Goal: Task Accomplishment & Management: Use online tool/utility

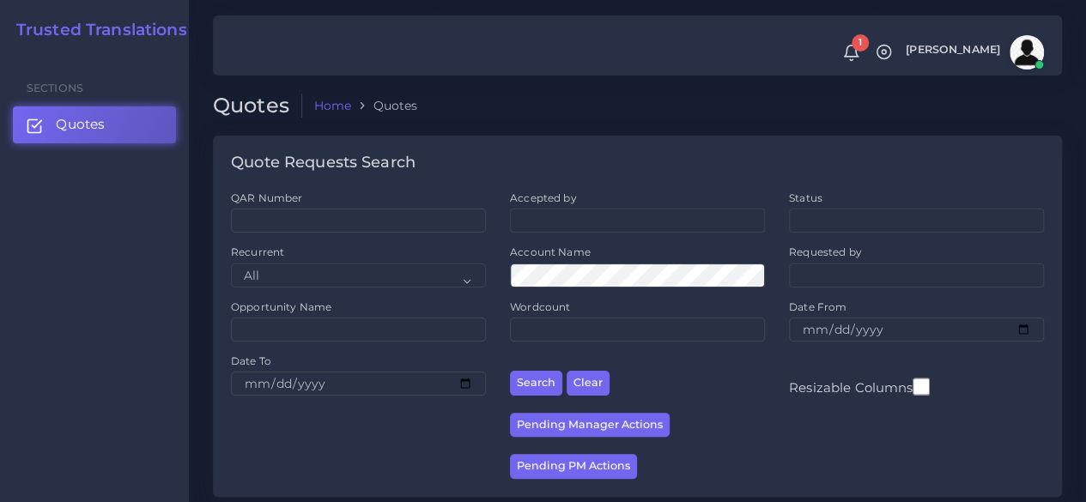
click at [140, 113] on link "Quotes" at bounding box center [94, 124] width 163 height 36
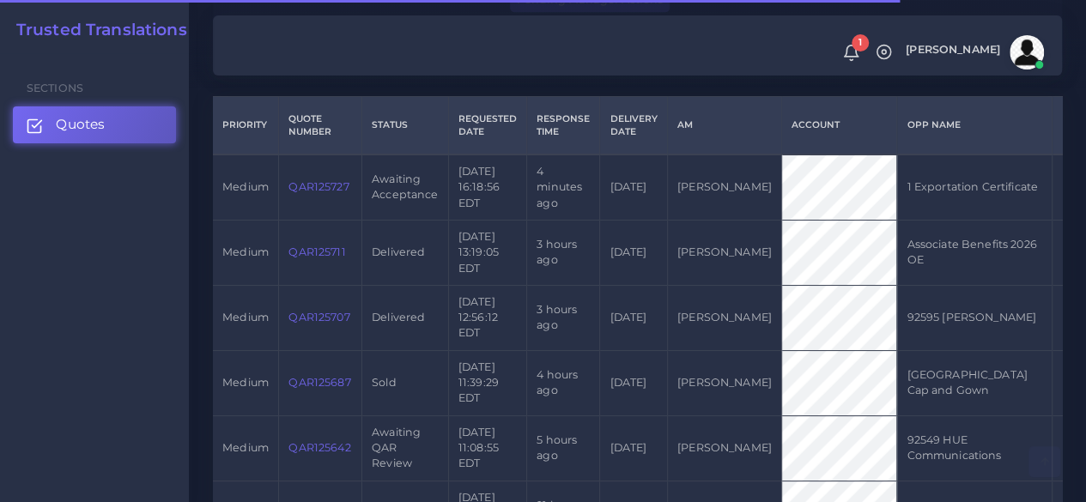
scroll to position [429, 0]
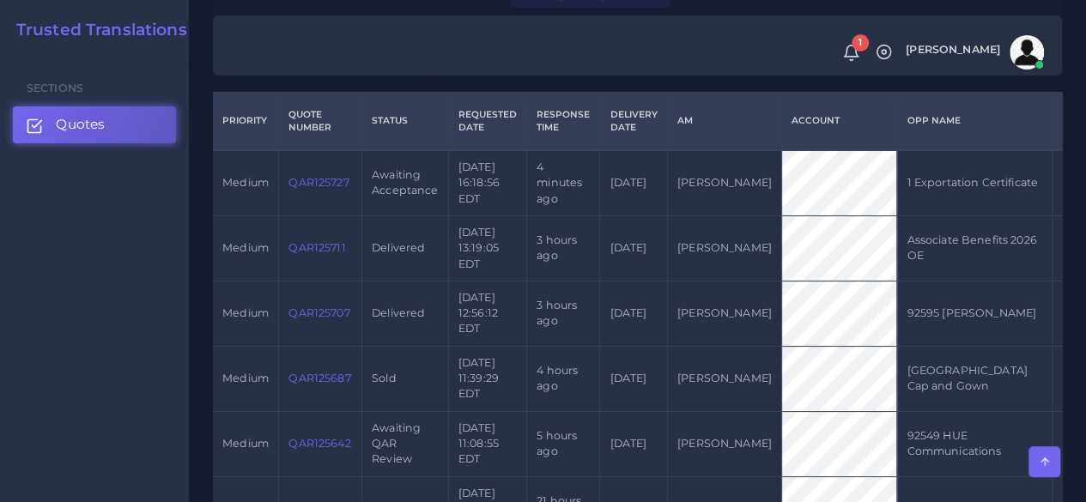
click at [300, 179] on link "QAR125727" at bounding box center [318, 182] width 60 height 13
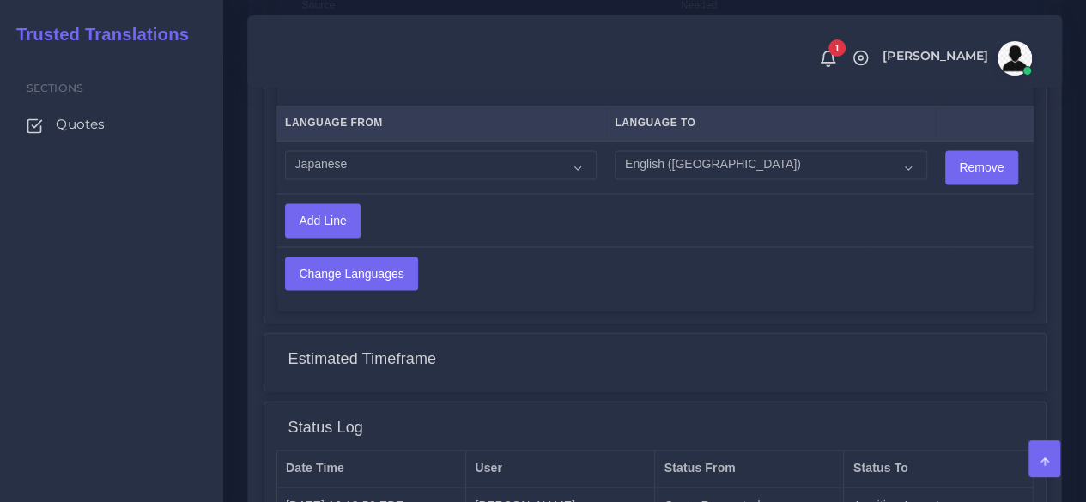
scroll to position [1341, 0]
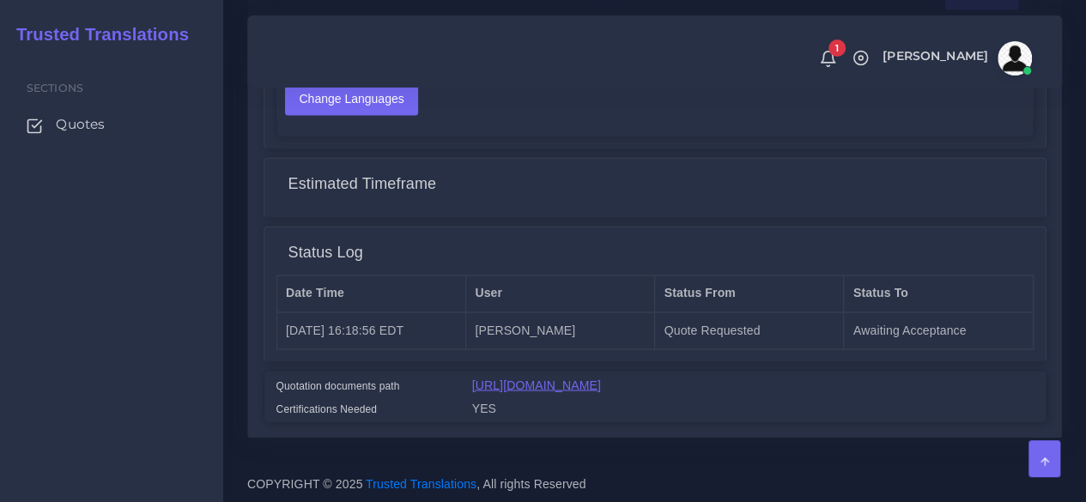
click at [549, 379] on link "[URL][DOMAIN_NAME]" at bounding box center [536, 385] width 129 height 14
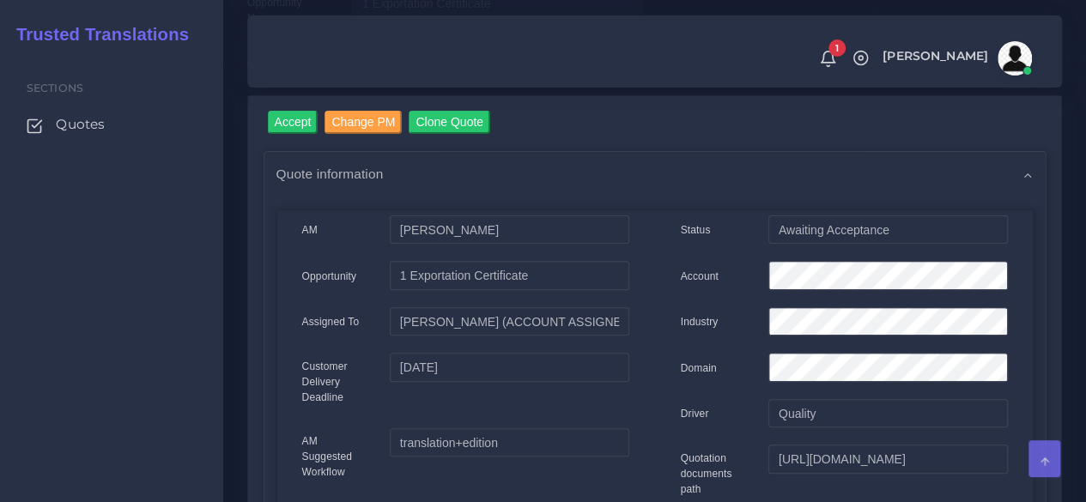
scroll to position [0, 0]
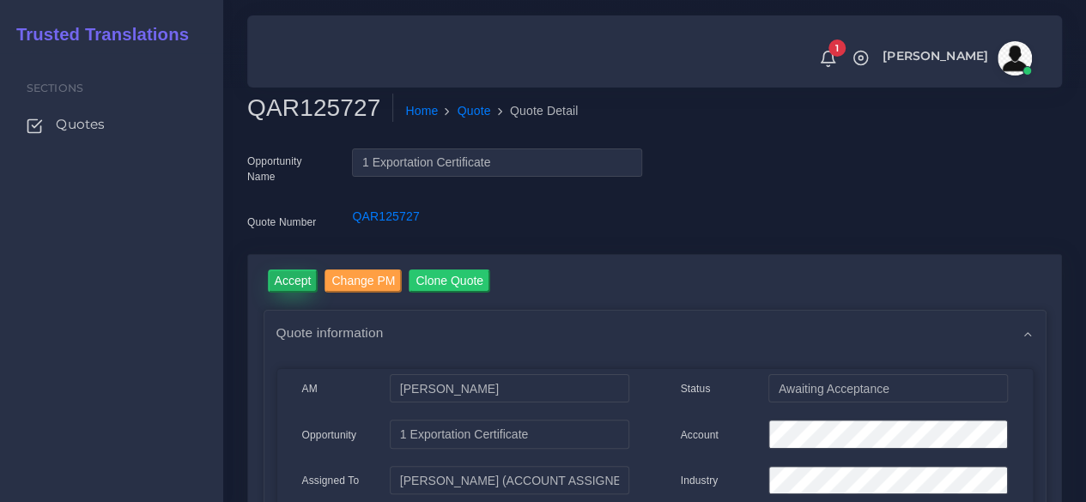
click at [282, 289] on input "Accept" at bounding box center [293, 281] width 51 height 23
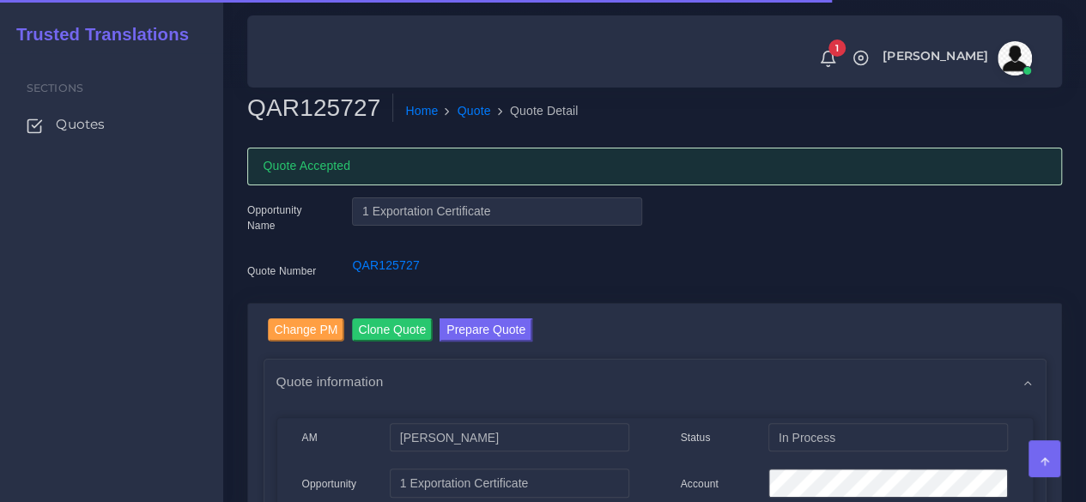
scroll to position [86, 0]
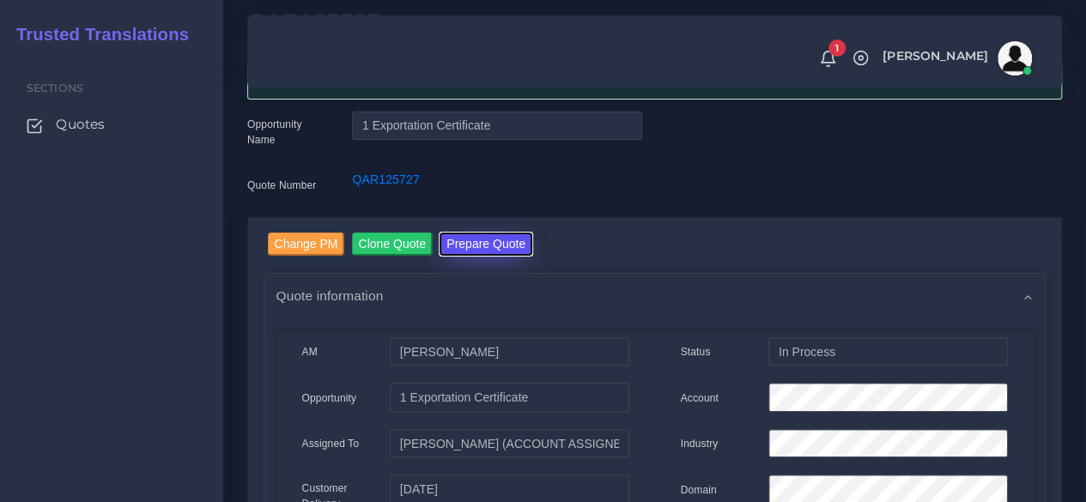
click at [492, 245] on button "Prepare Quote" at bounding box center [485, 244] width 93 height 23
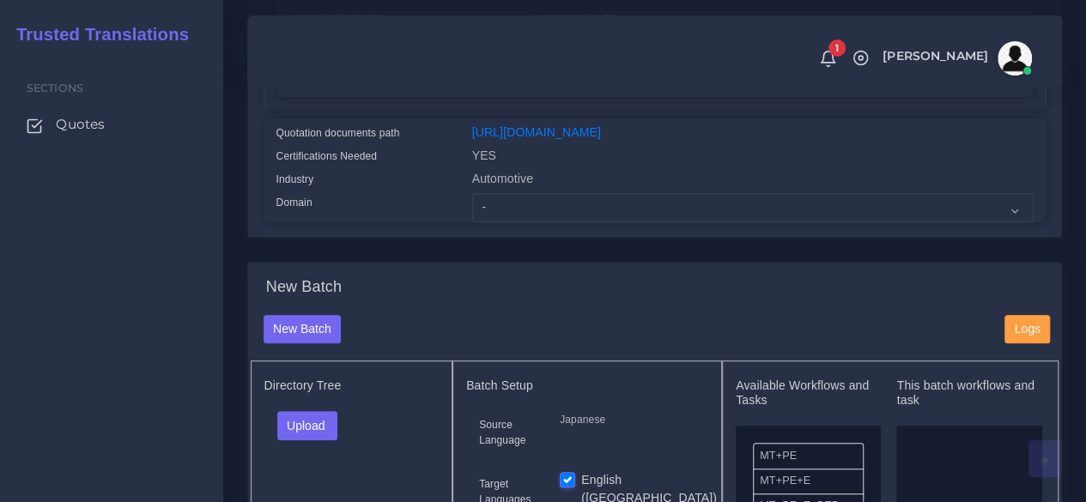
scroll to position [429, 0]
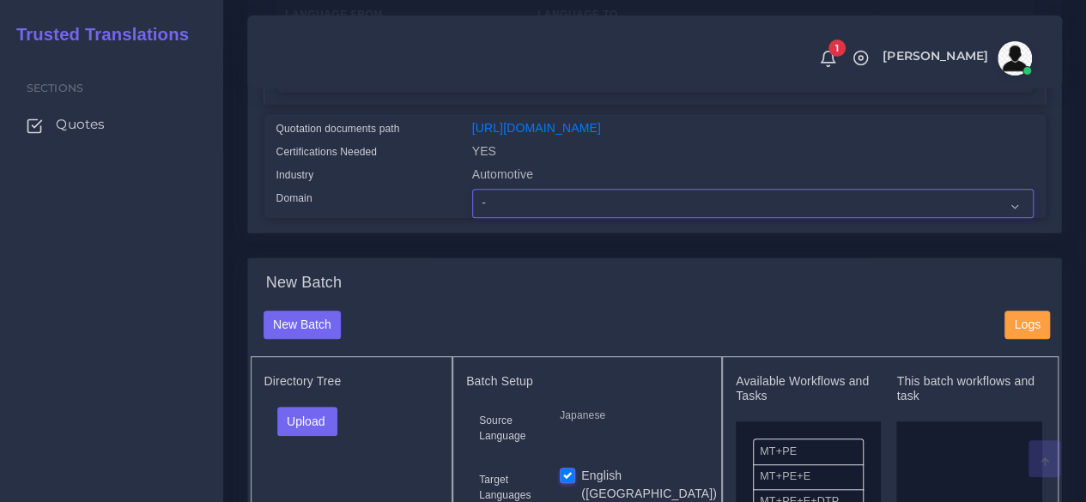
click at [548, 218] on select "- Advertising and Media Agriculture, Forestry and Fishing Architecture, Buildin…" at bounding box center [752, 203] width 561 height 29
select select "Automotive"
click at [472, 218] on select "- Advertising and Media Agriculture, Forestry and Fishing Architecture, Buildin…" at bounding box center [752, 203] width 561 height 29
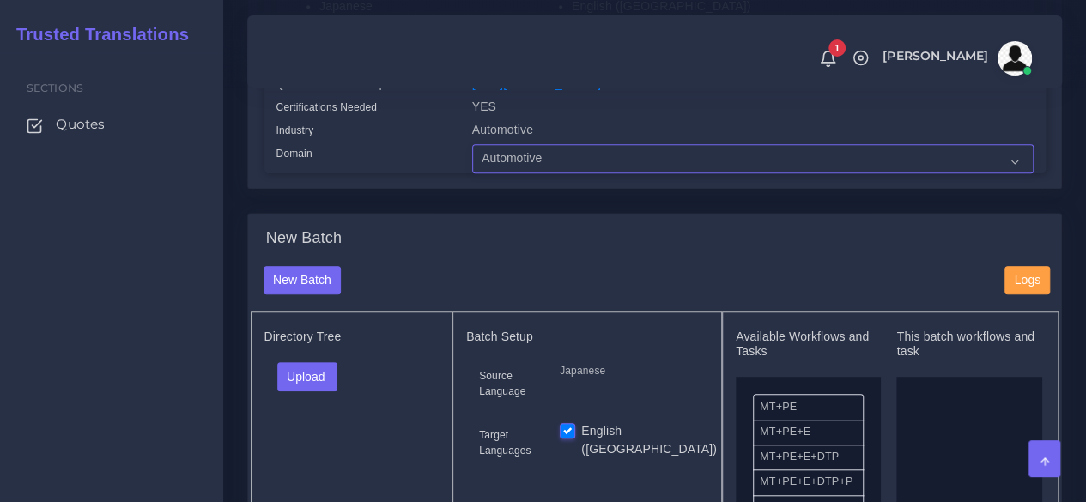
scroll to position [687, 0]
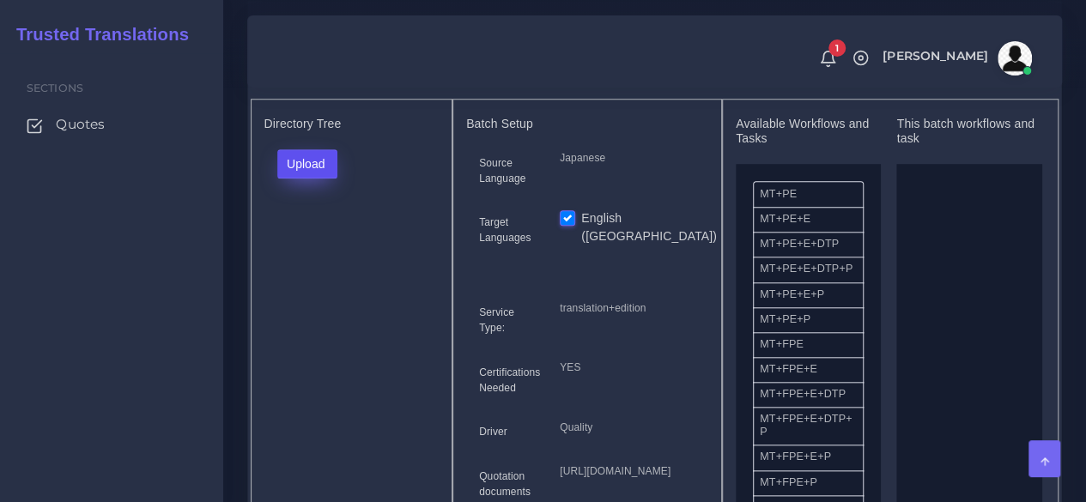
click at [319, 179] on button "Upload" at bounding box center [307, 163] width 61 height 29
click at [328, 239] on label "Files" at bounding box center [337, 228] width 118 height 21
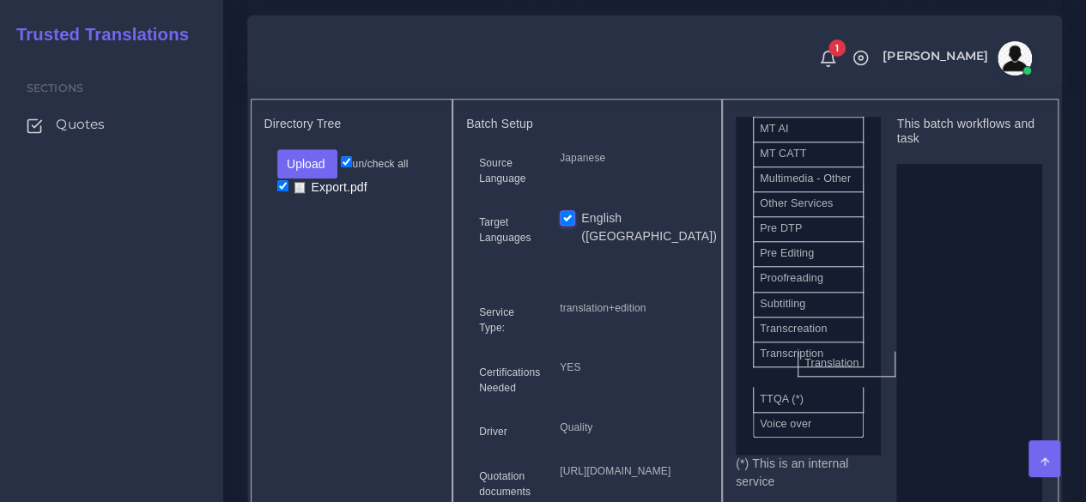
scroll to position [986, 0]
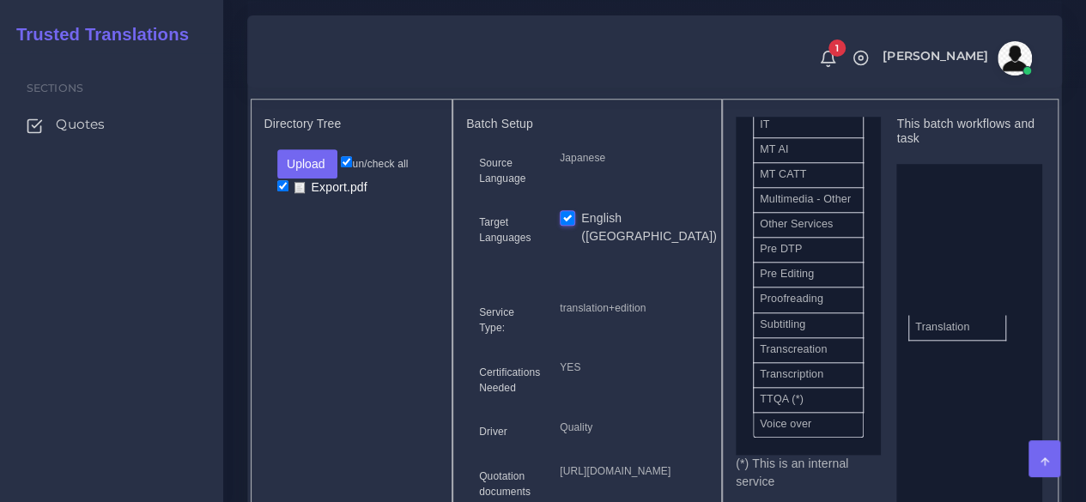
drag, startPoint x: 806, startPoint y: 401, endPoint x: 961, endPoint y: 353, distance: 162.6
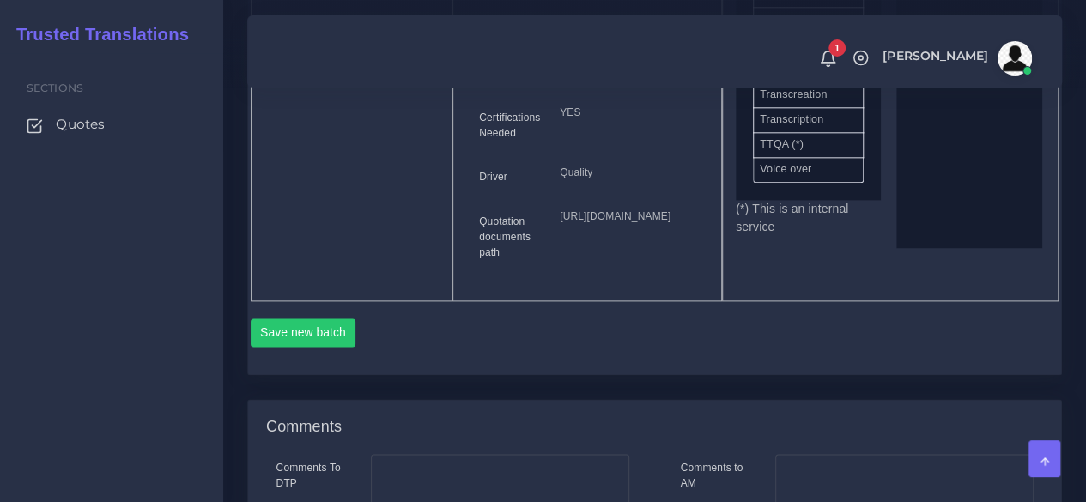
scroll to position [944, 0]
click at [312, 345] on button "Save new batch" at bounding box center [304, 330] width 106 height 29
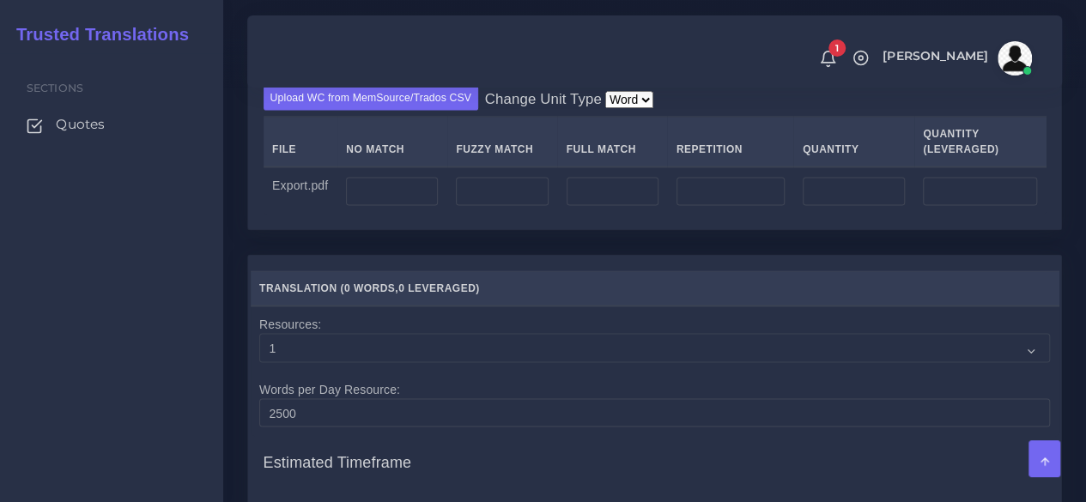
scroll to position [1373, 0]
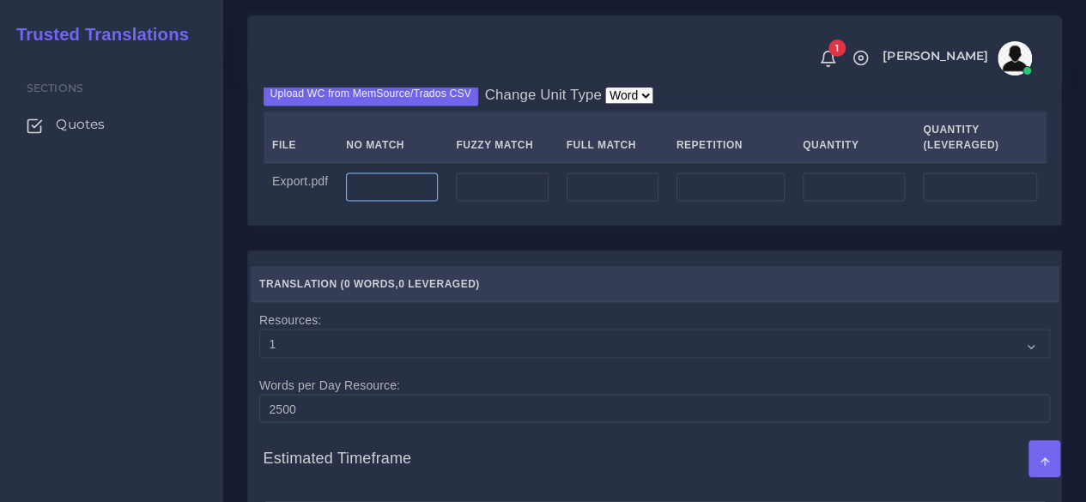
click at [397, 202] on input "number" at bounding box center [392, 187] width 92 height 29
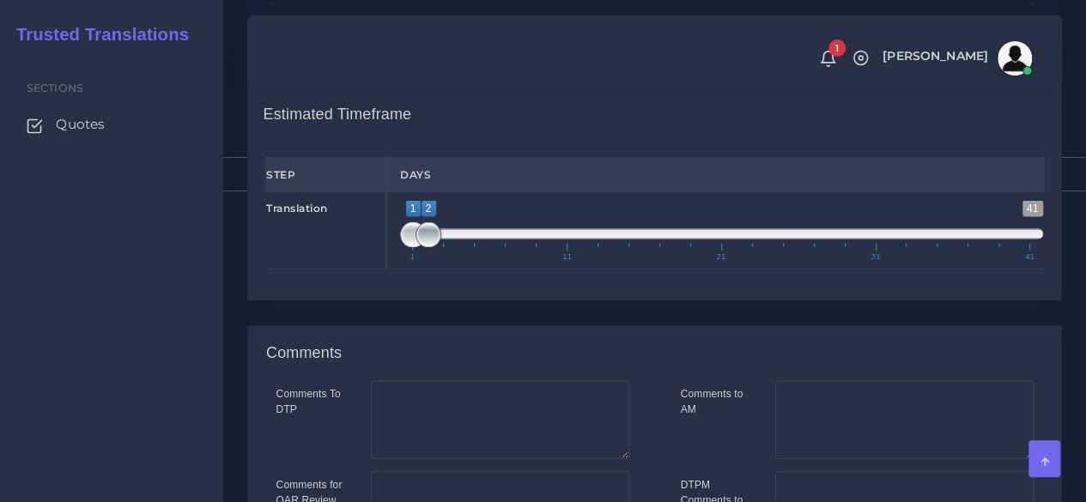
type input "400"
type input "1;1"
drag, startPoint x: 423, startPoint y: 349, endPoint x: 346, endPoint y: 339, distance: 77.9
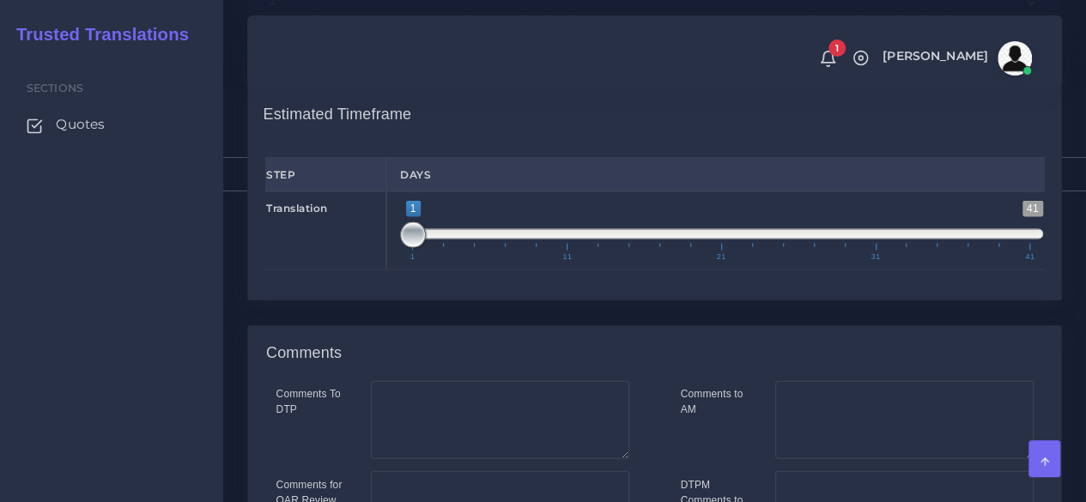
click at [351, 270] on div "Translation 1 41 1 1 1 — 1 1 11 21 31 41 1;1" at bounding box center [654, 230] width 804 height 79
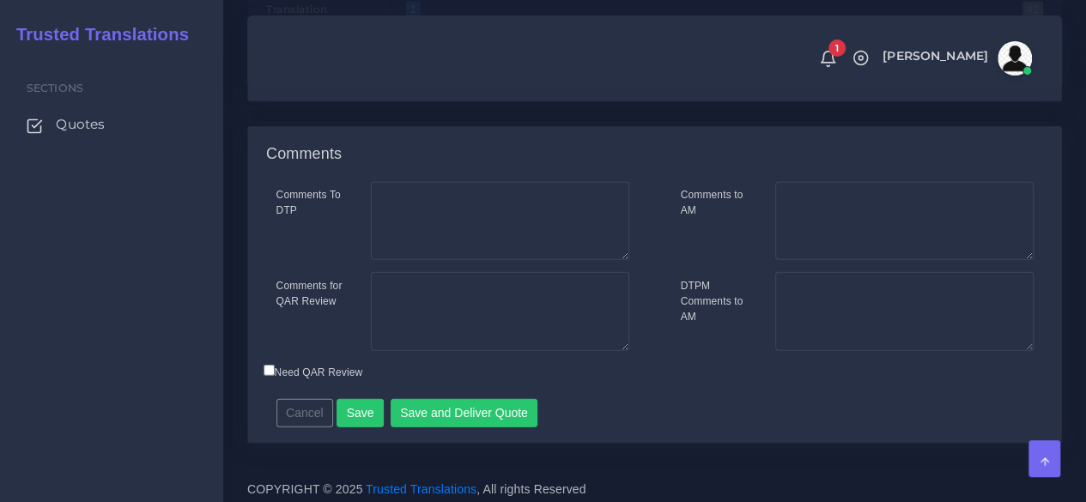
scroll to position [2036, 0]
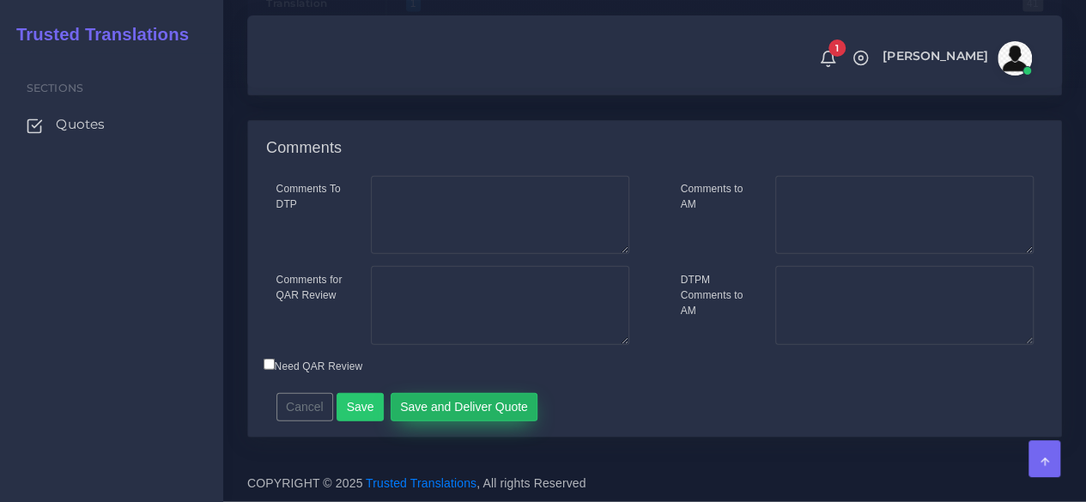
click at [439, 406] on button "Save and Deliver Quote" at bounding box center [465, 407] width 148 height 29
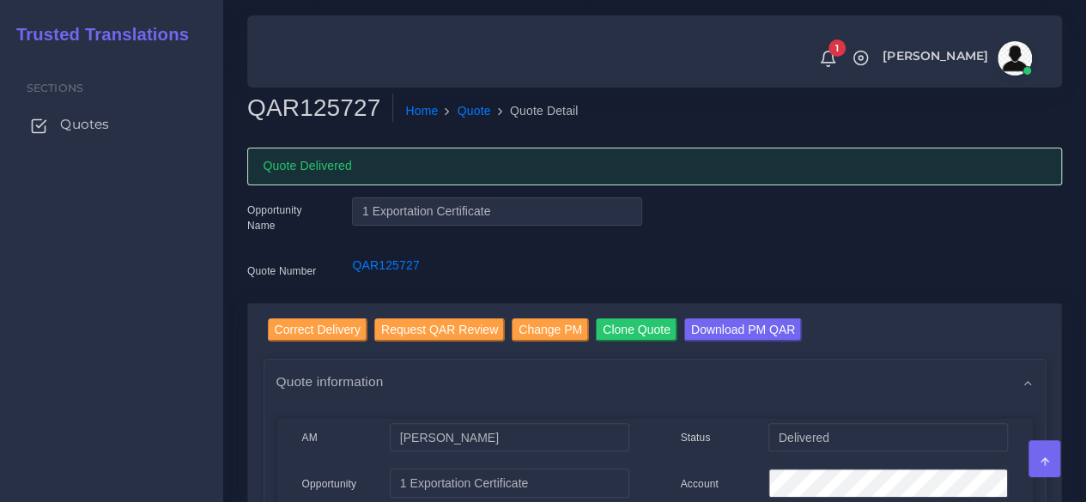
click at [118, 118] on link "Quotes" at bounding box center [111, 124] width 197 height 36
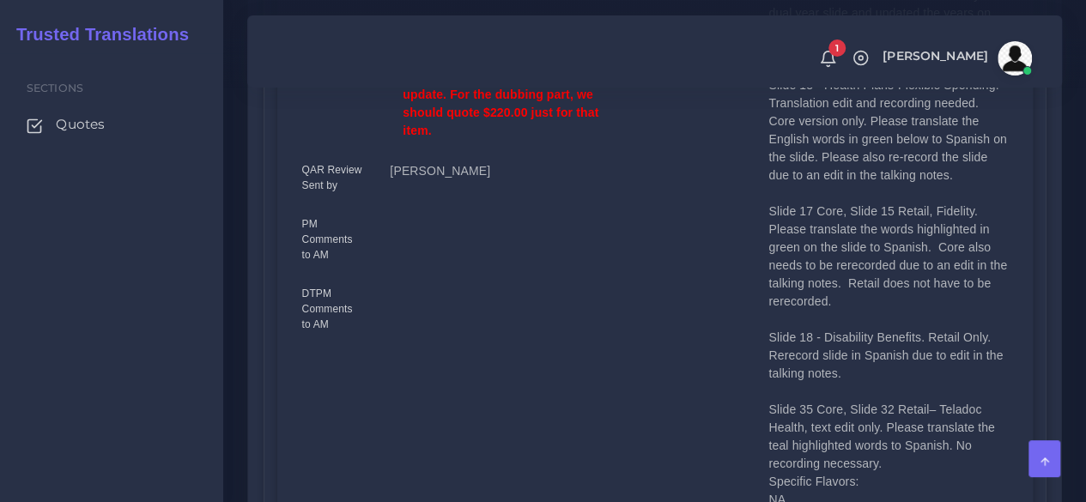
scroll to position [745, 0]
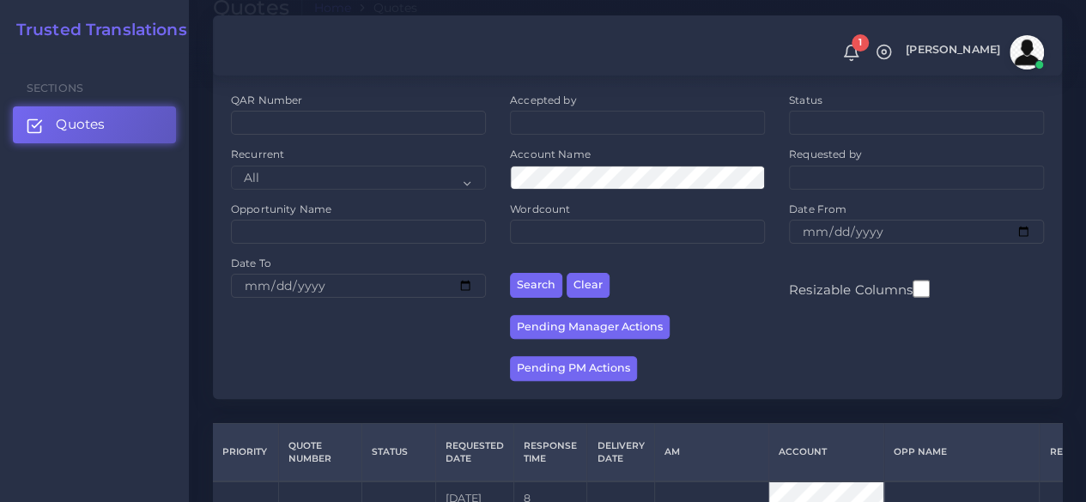
scroll to position [258, 0]
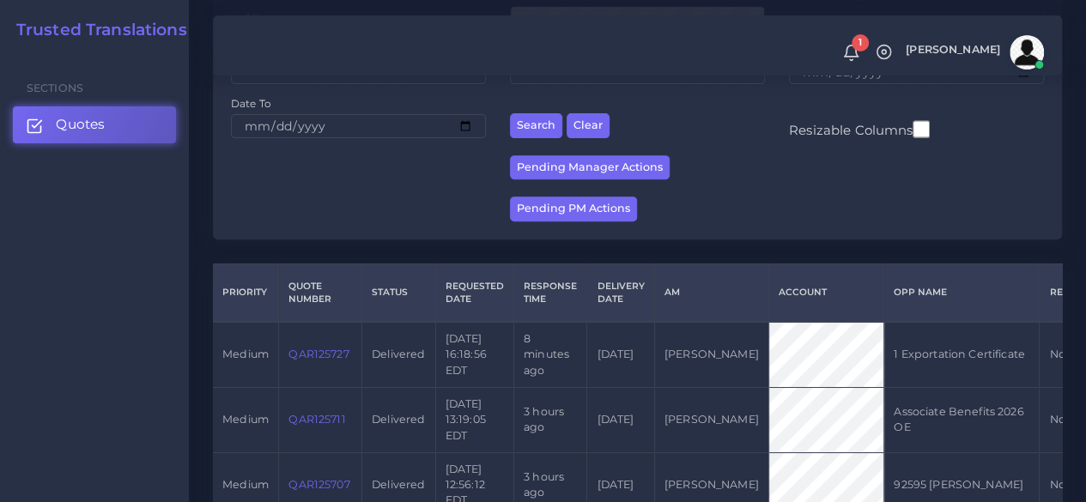
click at [312, 361] on td "QAR125727" at bounding box center [320, 354] width 83 height 65
click at [312, 358] on link "QAR125727" at bounding box center [318, 354] width 60 height 13
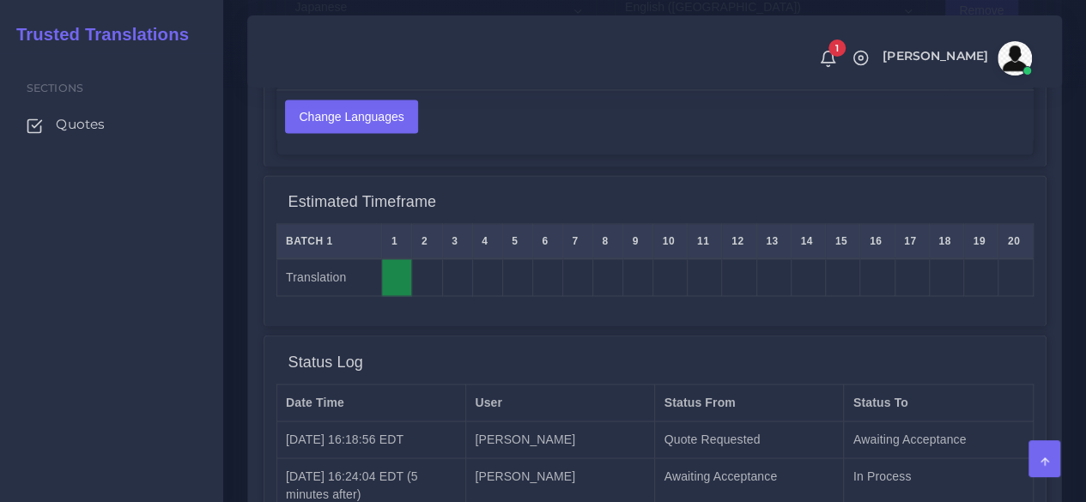
scroll to position [1595, 0]
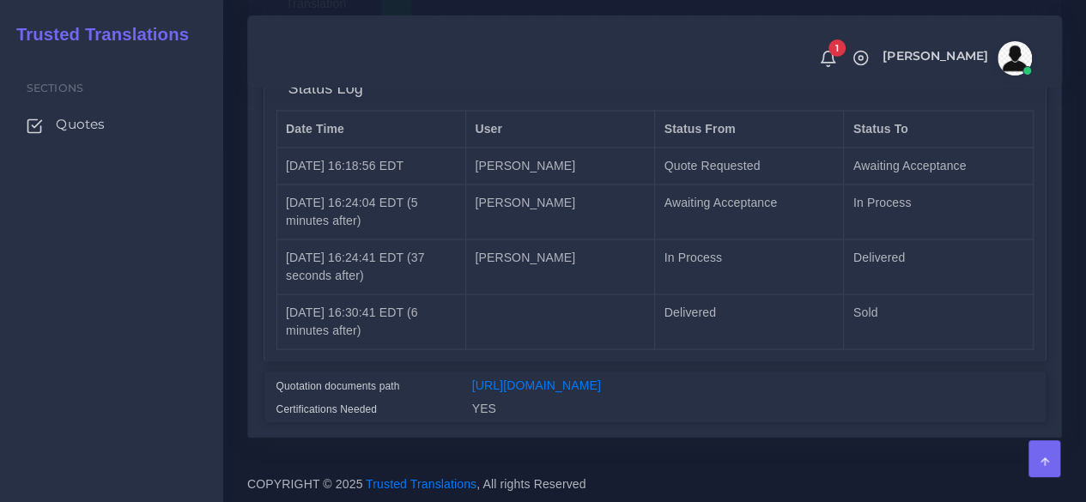
click at [556, 378] on link "https://workdrive.zoho.com/fgoh3e43b1a1fe2124b65bedd7c3c51a0e040/teams/fgoh3e43…" at bounding box center [536, 385] width 129 height 14
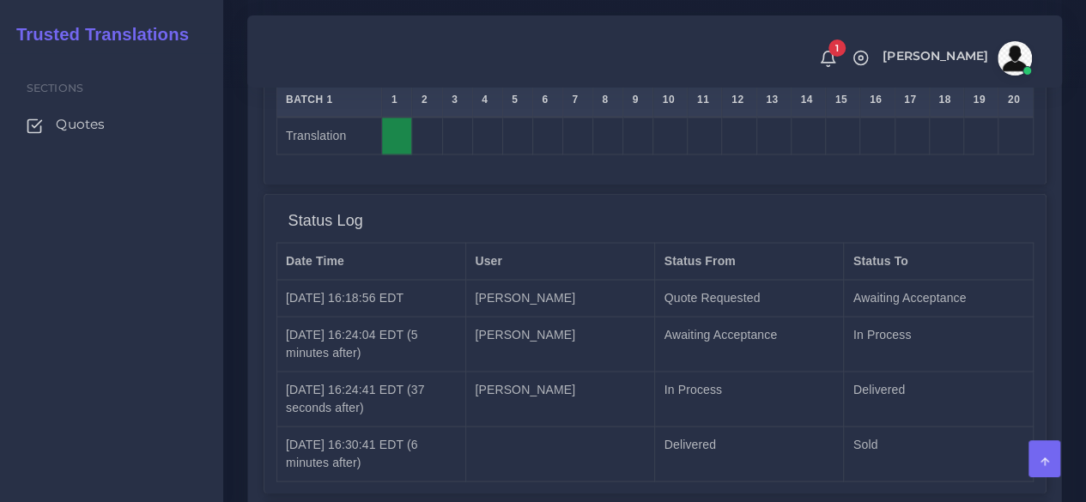
scroll to position [1337, 0]
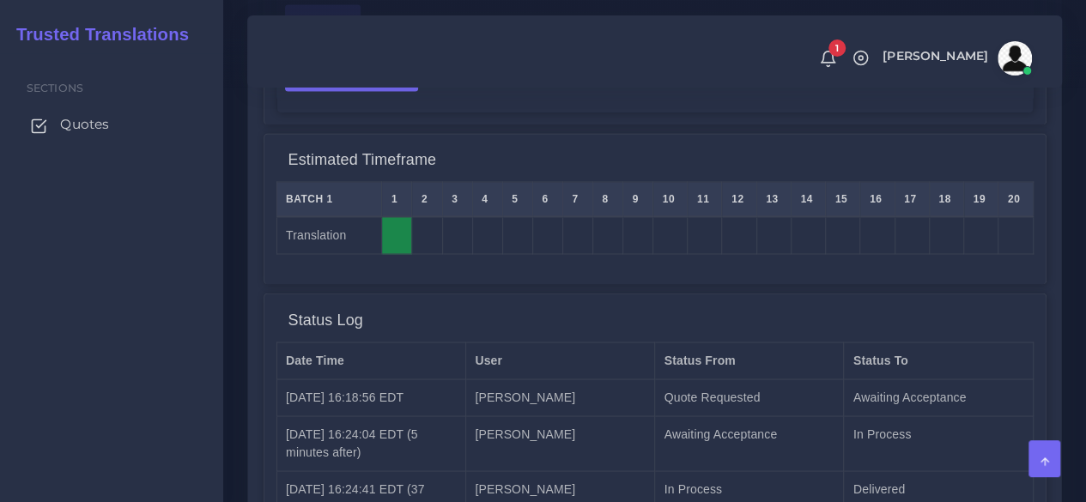
drag, startPoint x: 88, startPoint y: 127, endPoint x: 97, endPoint y: 121, distance: 11.2
click at [88, 127] on span "Quotes" at bounding box center [84, 124] width 49 height 19
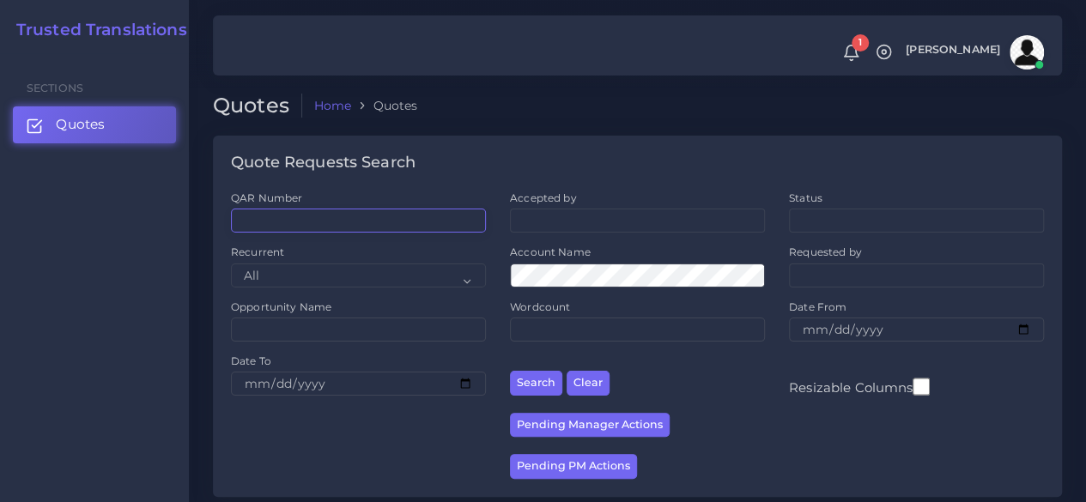
click at [301, 225] on input "QAR Number" at bounding box center [358, 221] width 255 height 24
paste input "QAR123268"
type input "QAR123268"
click at [510, 371] on button "Search" at bounding box center [536, 383] width 52 height 25
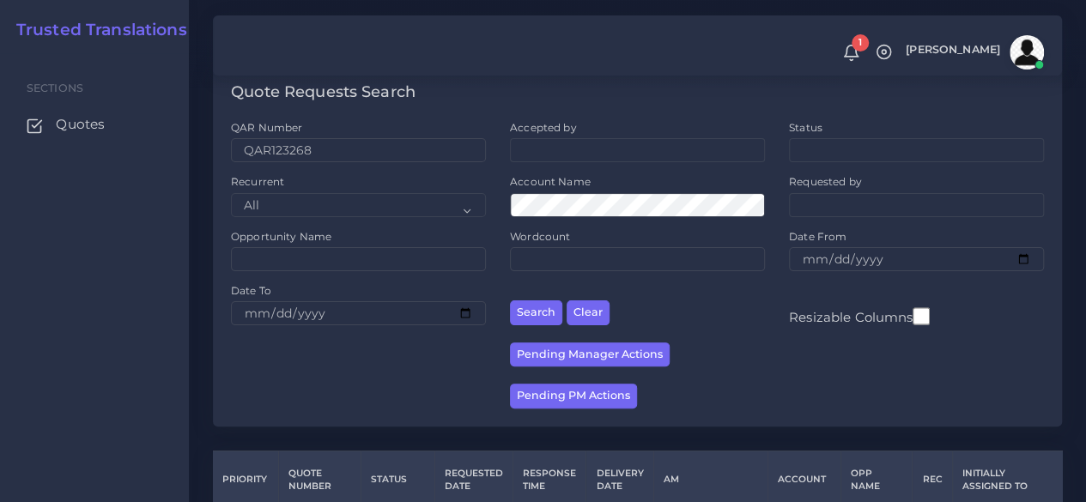
scroll to position [219, 0]
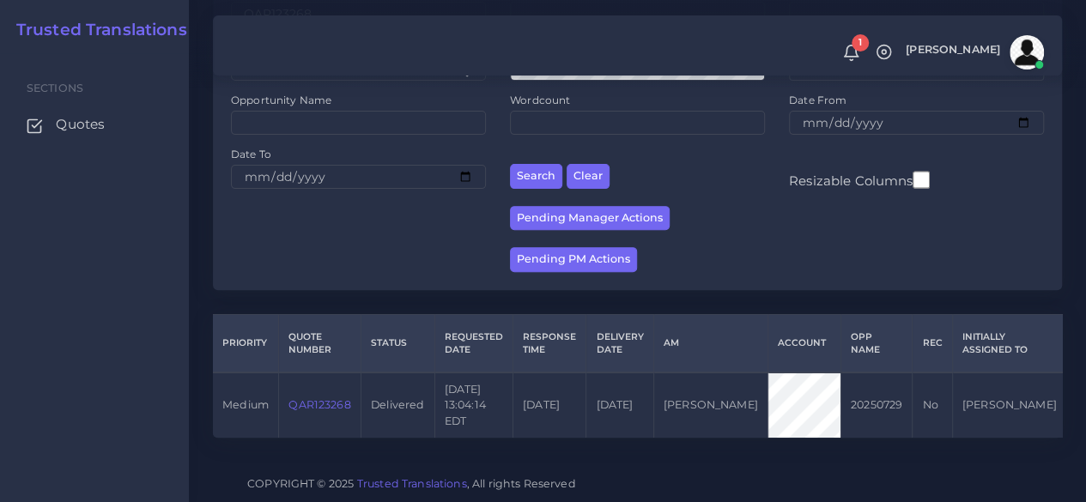
click at [327, 398] on link "QAR123268" at bounding box center [319, 404] width 62 height 13
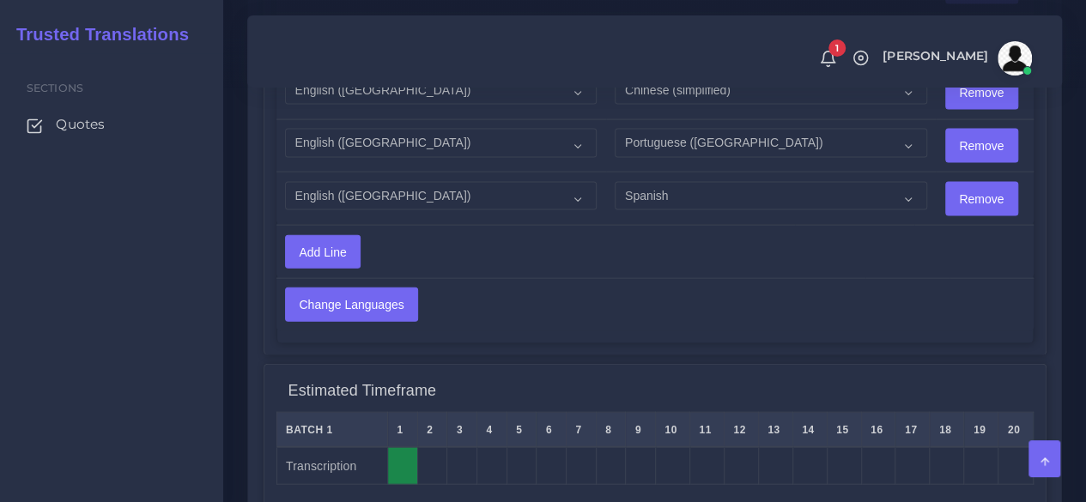
scroll to position [1803, 0]
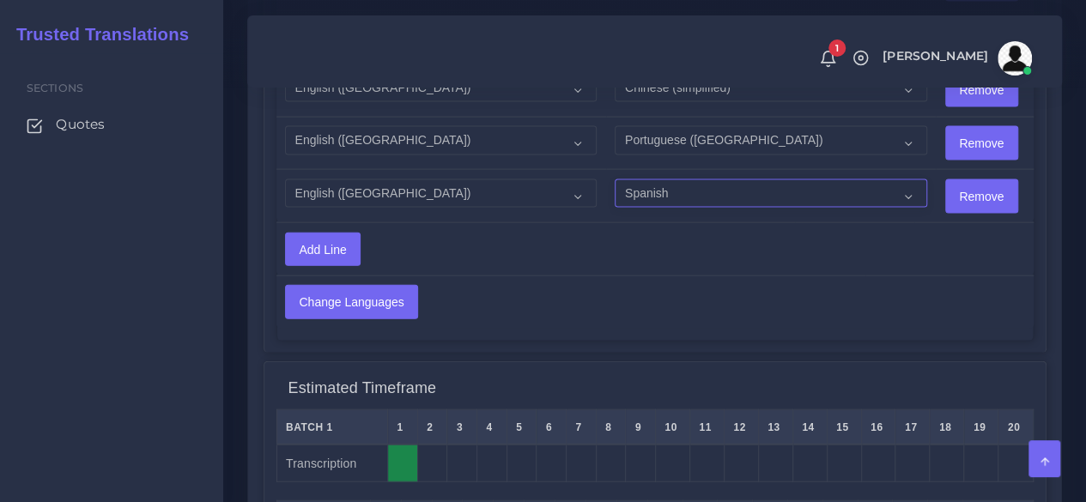
click at [638, 209] on select "Acoli Afar Afrikaans Akan Akateko [DEMOGRAPHIC_DATA] American Sign Language (AS…" at bounding box center [771, 193] width 312 height 29
select select "15011"
click at [615, 195] on select "Acoli Afar Afrikaans Akan Akateko [DEMOGRAPHIC_DATA] American Sign Language (AS…" at bounding box center [771, 193] width 312 height 29
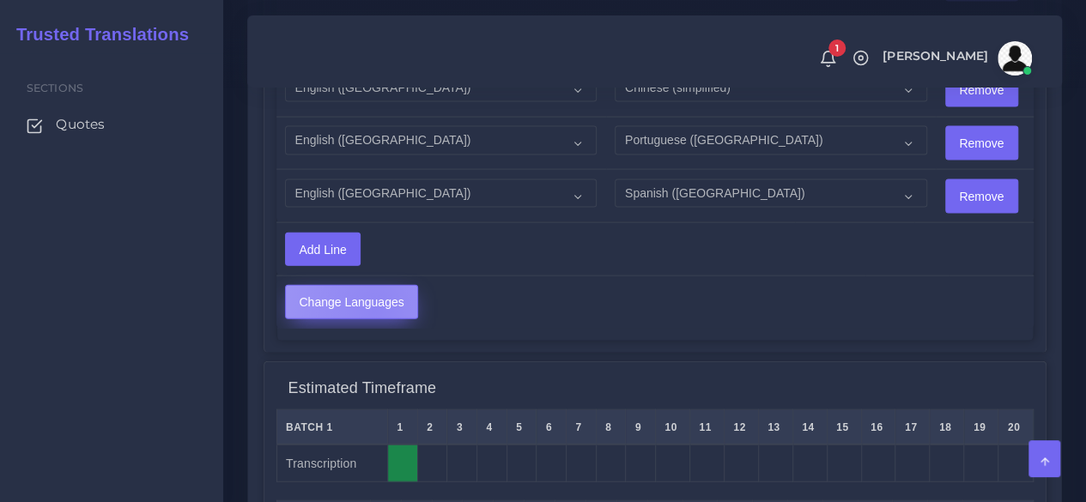
click at [373, 318] on input "Change Languages" at bounding box center [351, 302] width 131 height 33
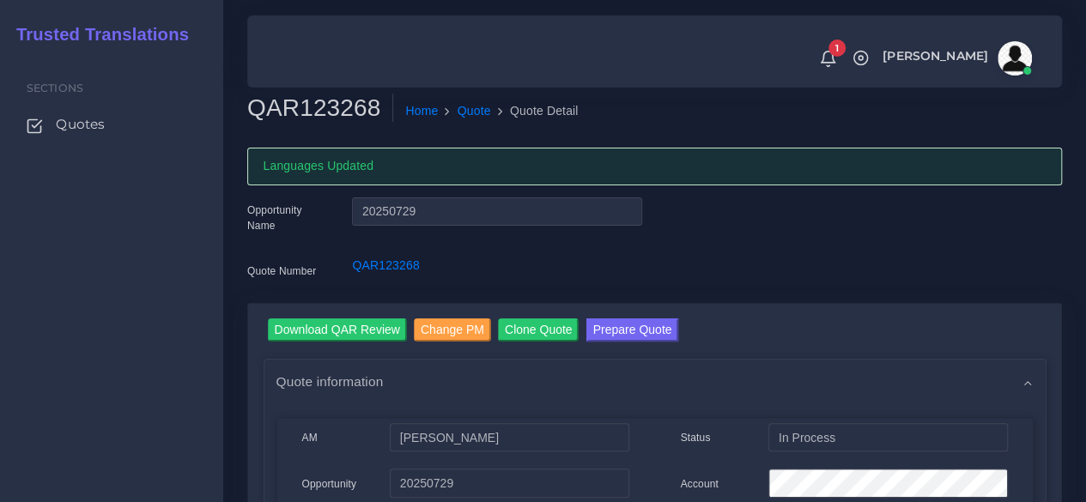
click at [318, 105] on h2 "QAR123268" at bounding box center [320, 108] width 146 height 29
click at [318, 104] on h2 "QAR123268" at bounding box center [320, 108] width 146 height 29
copy h2 "QAR123268"
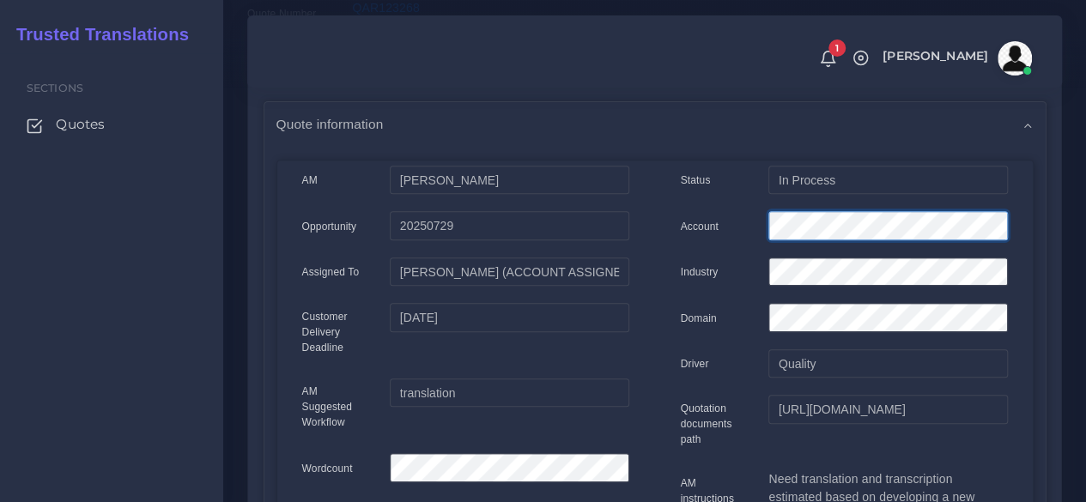
click at [699, 229] on div "Account" at bounding box center [844, 228] width 353 height 34
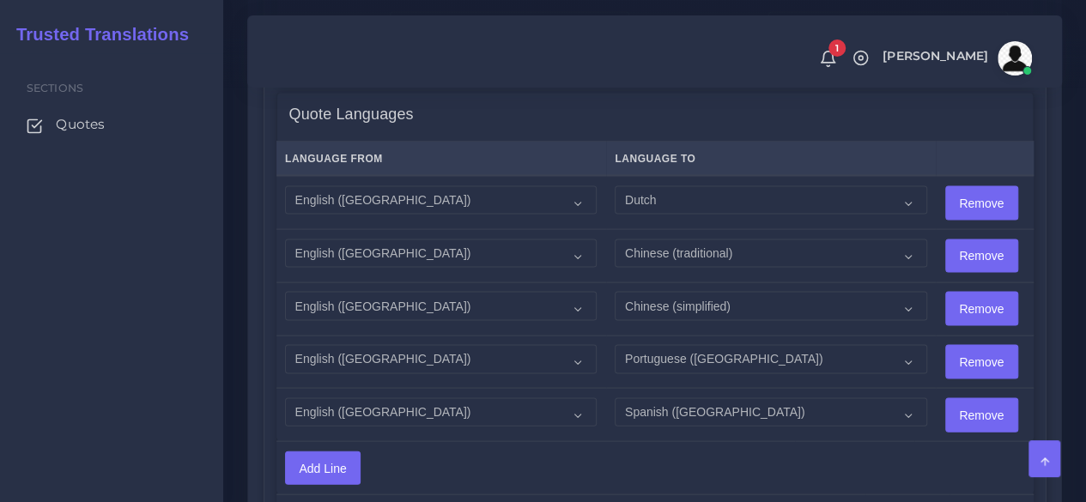
scroll to position [1631, 0]
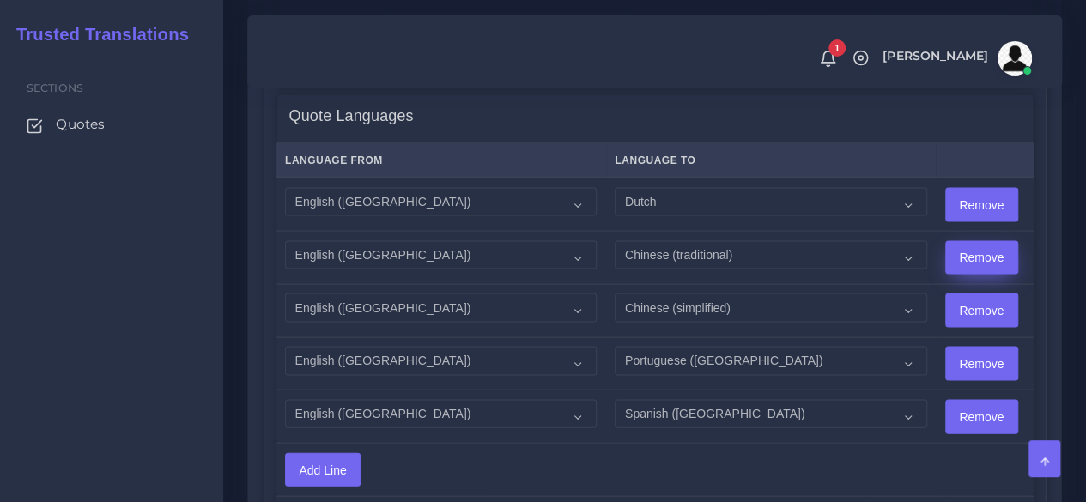
click at [953, 272] on input "Remove" at bounding box center [981, 258] width 71 height 33
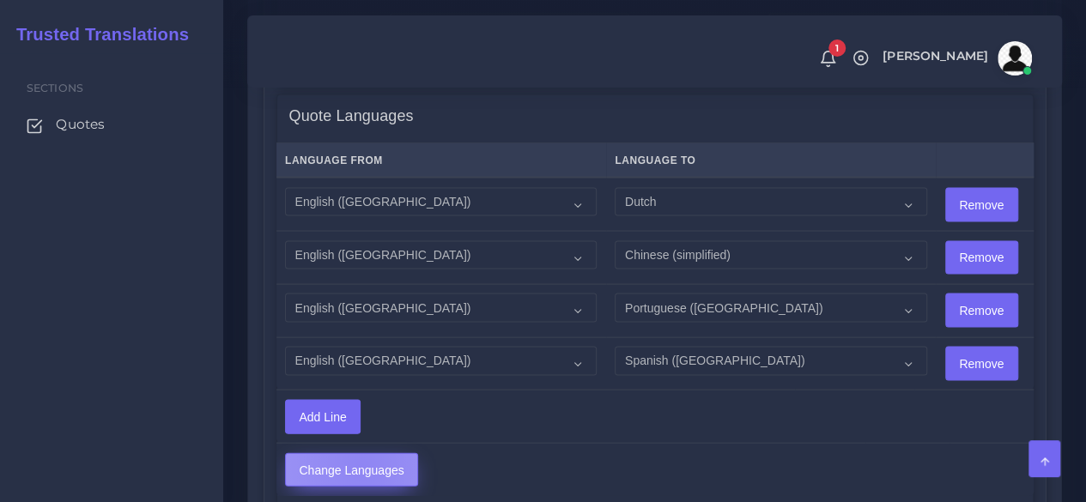
click at [361, 482] on input "Change Languages" at bounding box center [351, 470] width 131 height 33
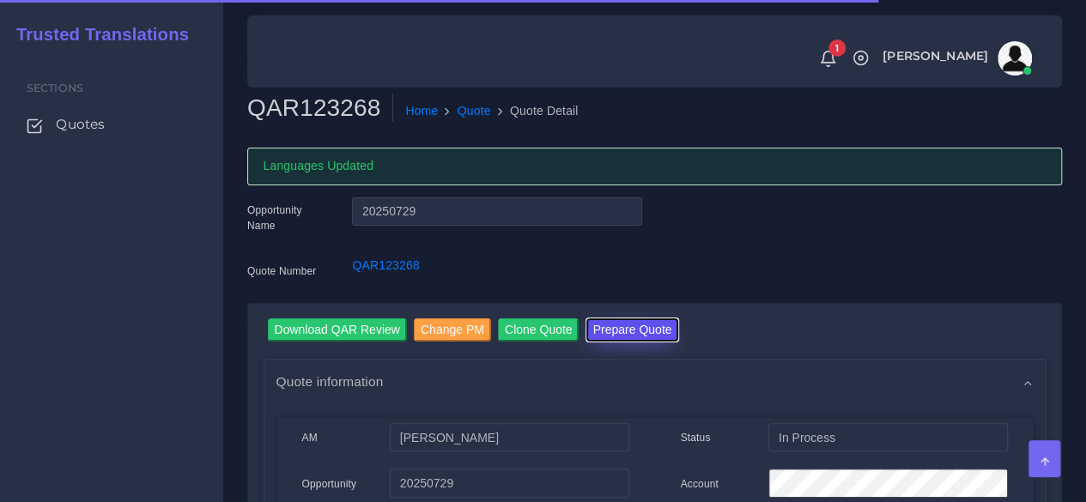
click at [638, 327] on button "Prepare Quote" at bounding box center [632, 329] width 93 height 23
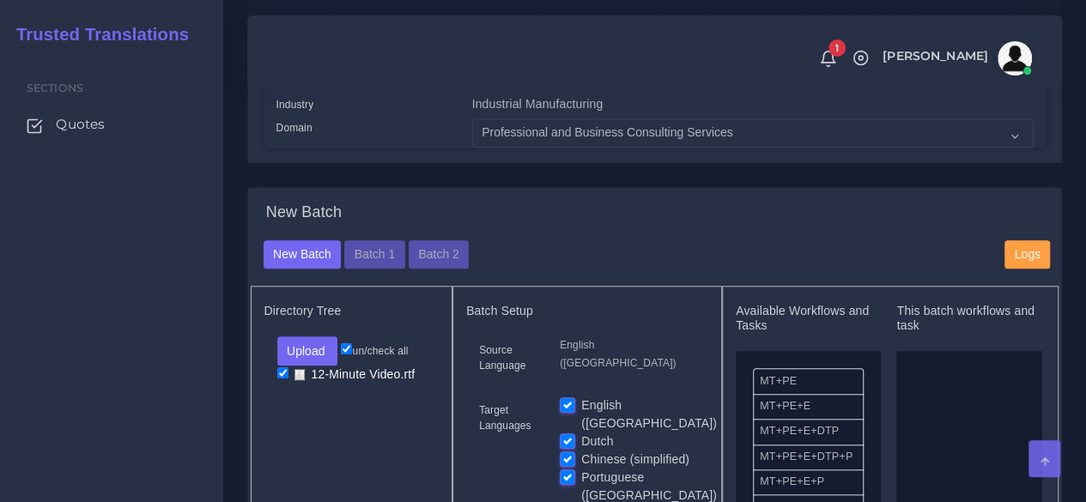
scroll to position [601, 0]
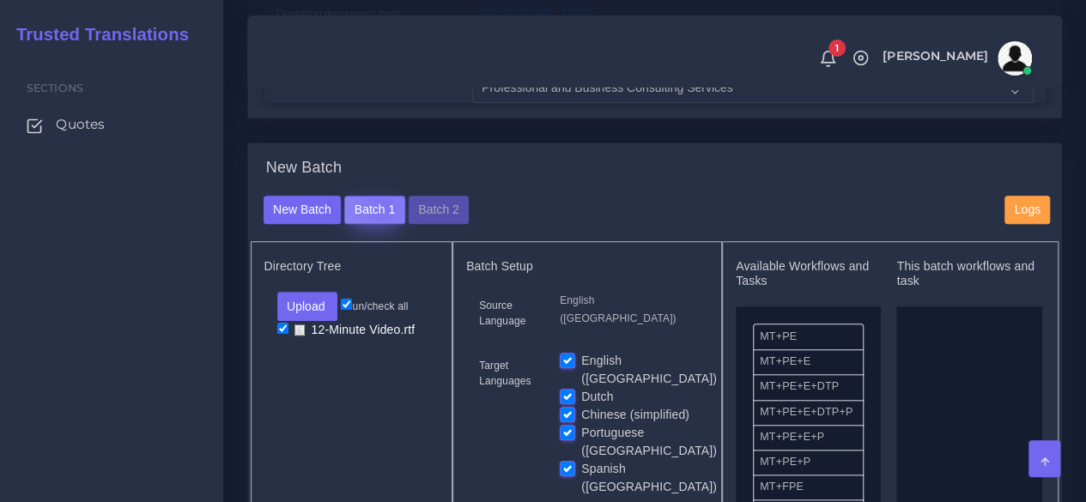
click at [379, 225] on button "Batch 1" at bounding box center [374, 210] width 60 height 29
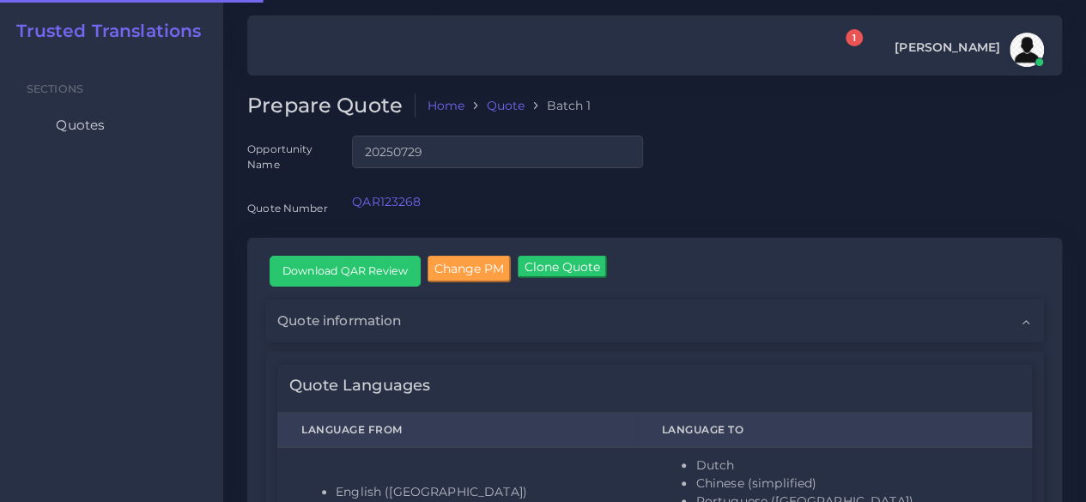
checkbox input "true"
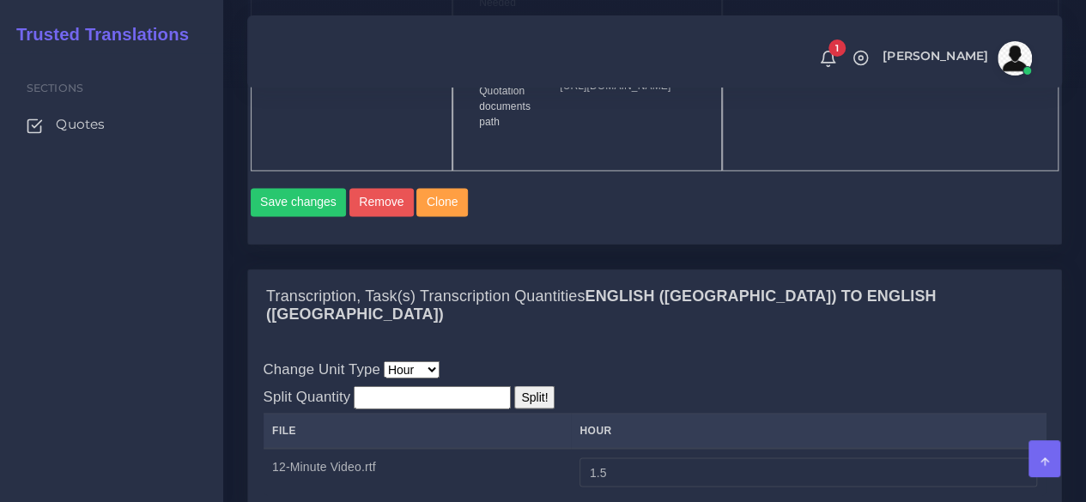
scroll to position [1288, 0]
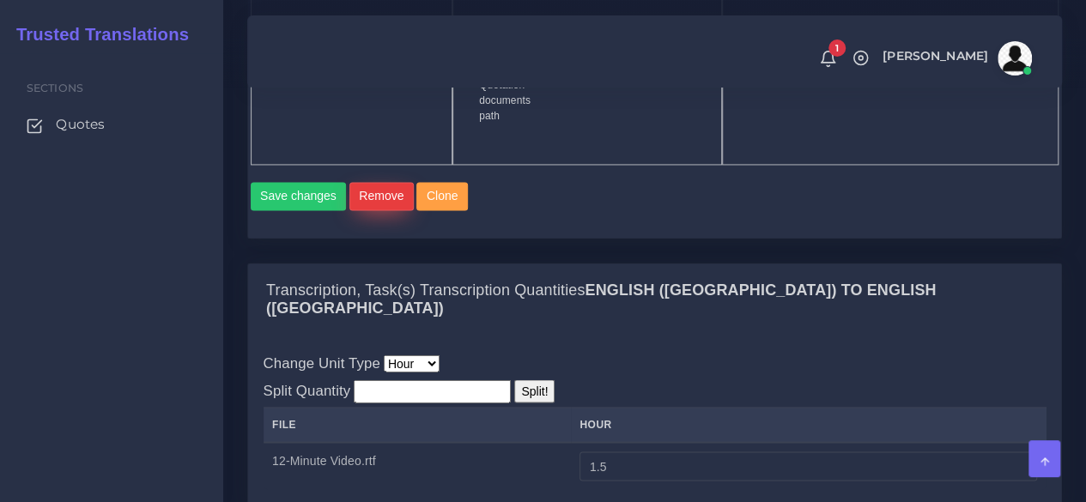
click at [381, 211] on button "Remove" at bounding box center [381, 196] width 64 height 29
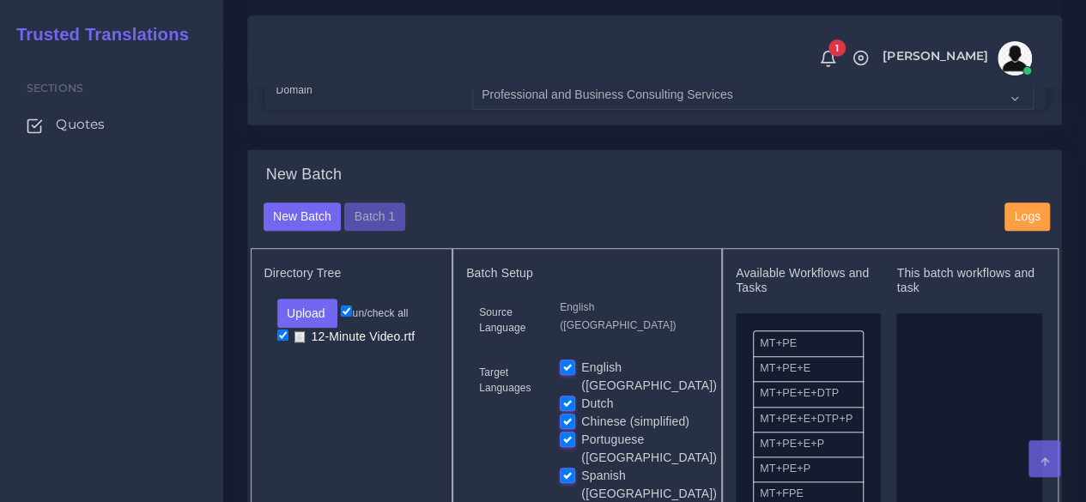
scroll to position [601, 0]
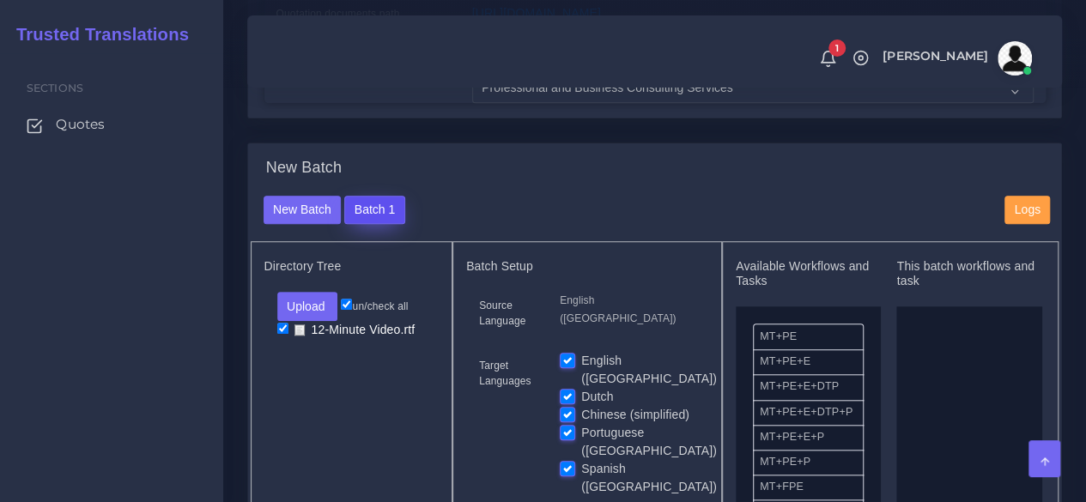
click at [371, 225] on button "Batch 1" at bounding box center [374, 210] width 60 height 29
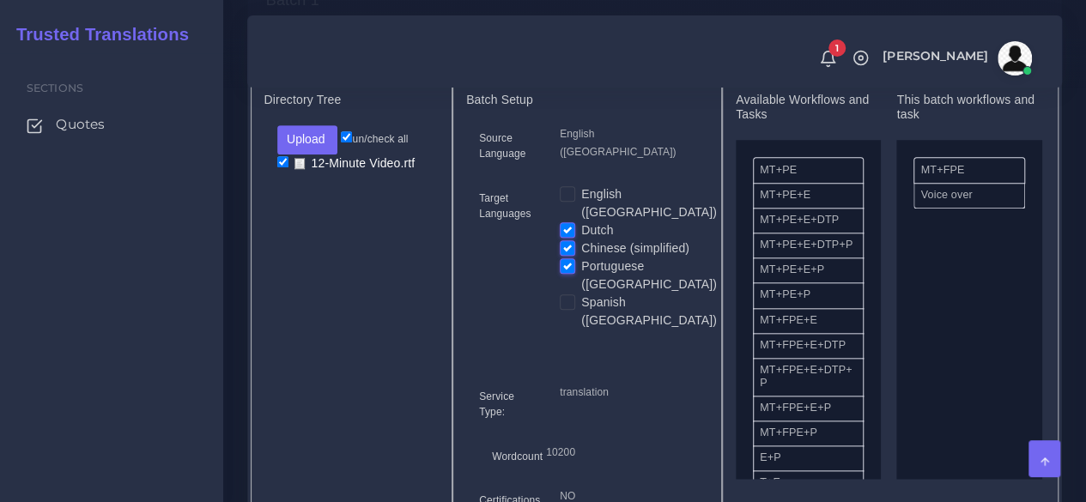
scroll to position [773, 0]
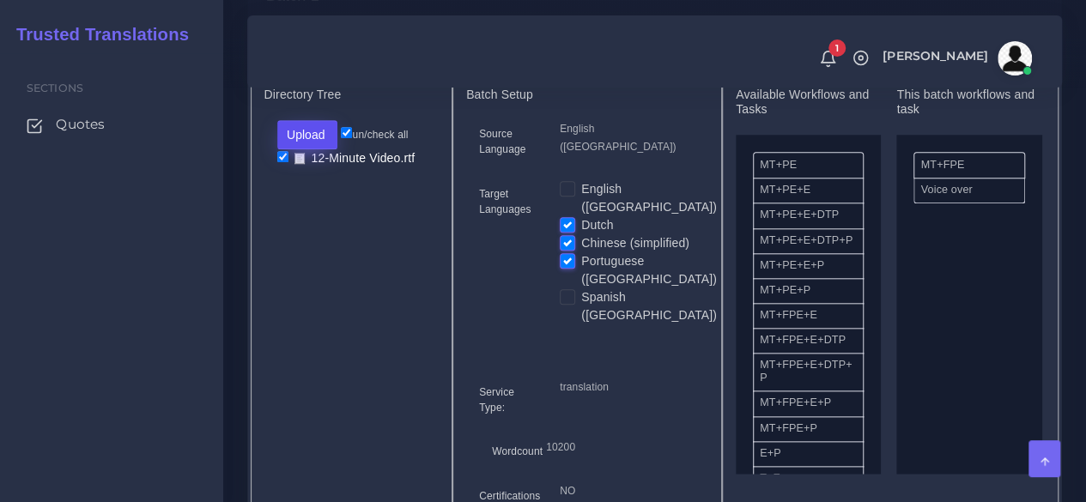
click at [317, 149] on button "Upload" at bounding box center [307, 134] width 61 height 29
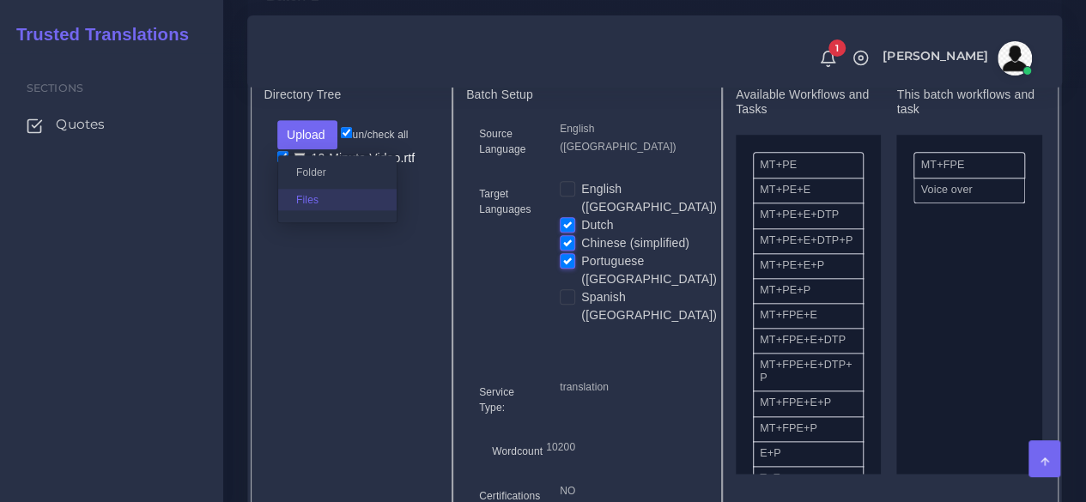
click at [306, 210] on label "Files" at bounding box center [337, 199] width 118 height 21
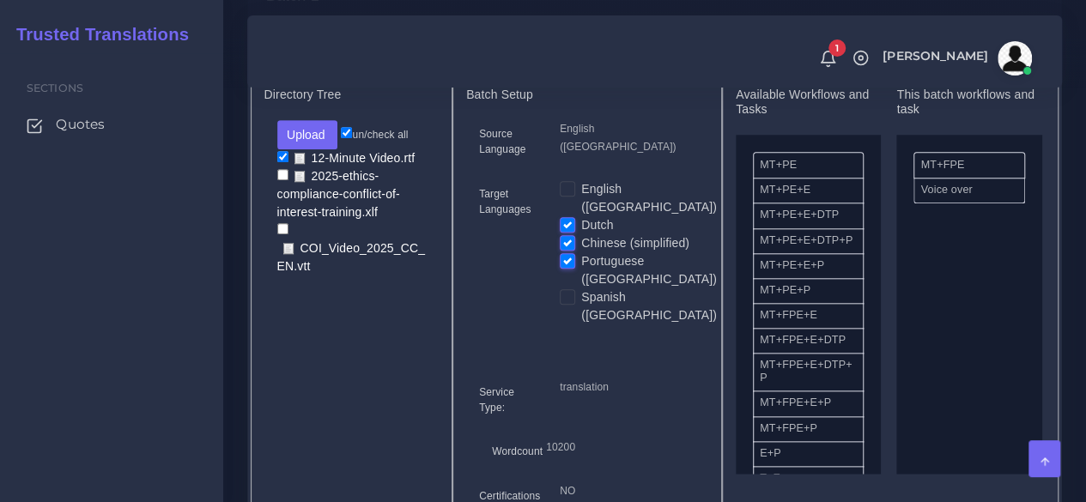
click at [282, 162] on input "checkbox" at bounding box center [282, 156] width 11 height 11
checkbox input "false"
click at [278, 180] on input "checkbox" at bounding box center [282, 174] width 11 height 11
checkbox input "true"
click at [280, 234] on input "checkbox" at bounding box center [282, 228] width 11 height 11
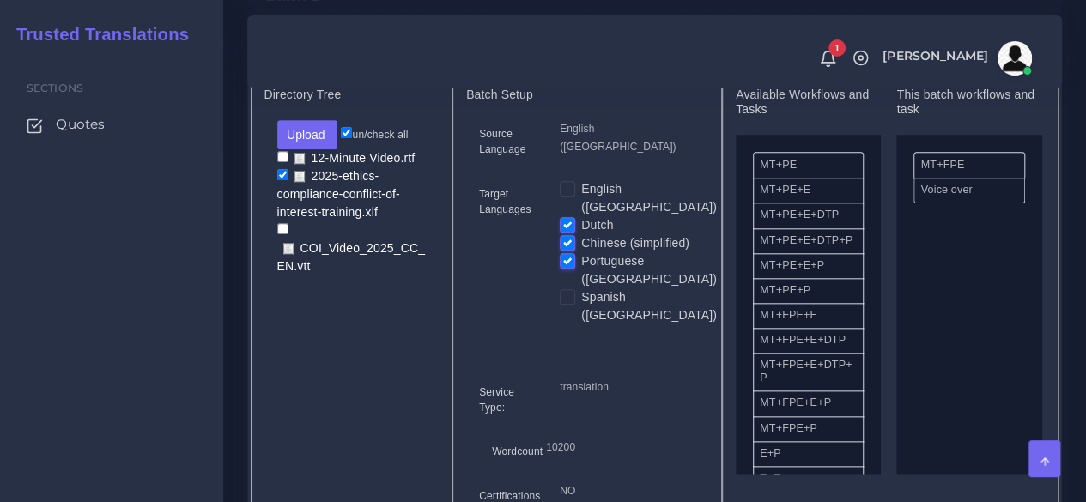
checkbox input "true"
click at [581, 294] on label "Spanish ([GEOGRAPHIC_DATA])" at bounding box center [649, 306] width 136 height 36
click at [571, 294] on input "Spanish ([GEOGRAPHIC_DATA])" at bounding box center [567, 295] width 15 height 15
checkbox input "true"
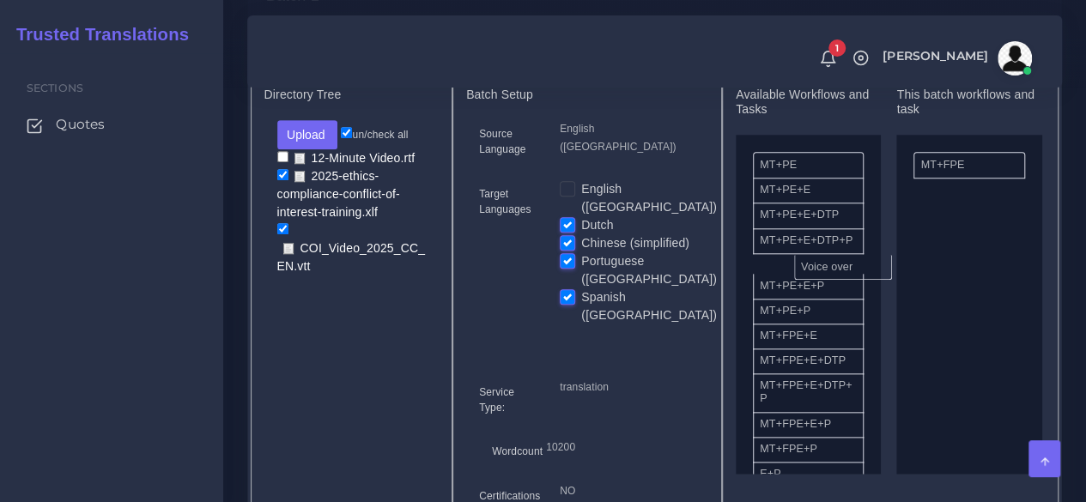
drag, startPoint x: 941, startPoint y: 221, endPoint x: 821, endPoint y: 298, distance: 142.9
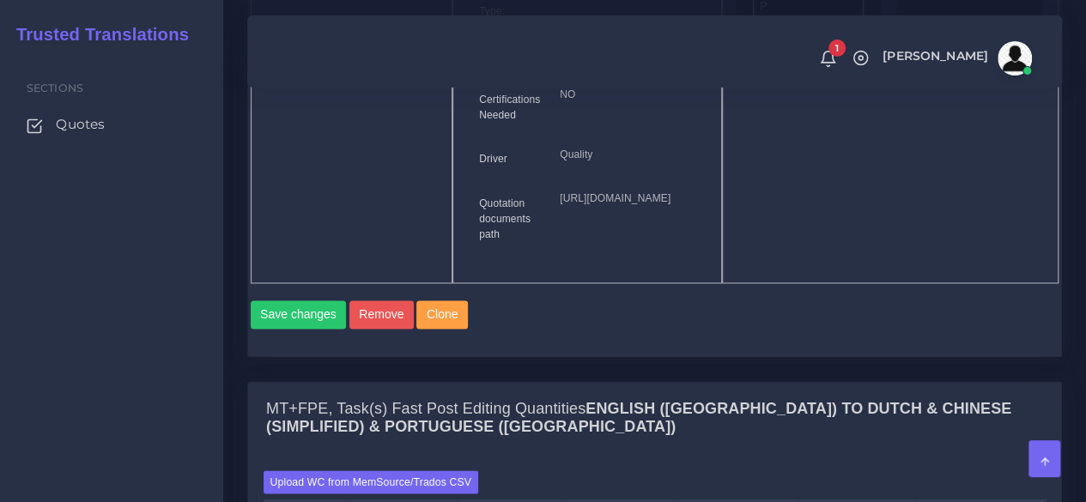
scroll to position [1288, 0]
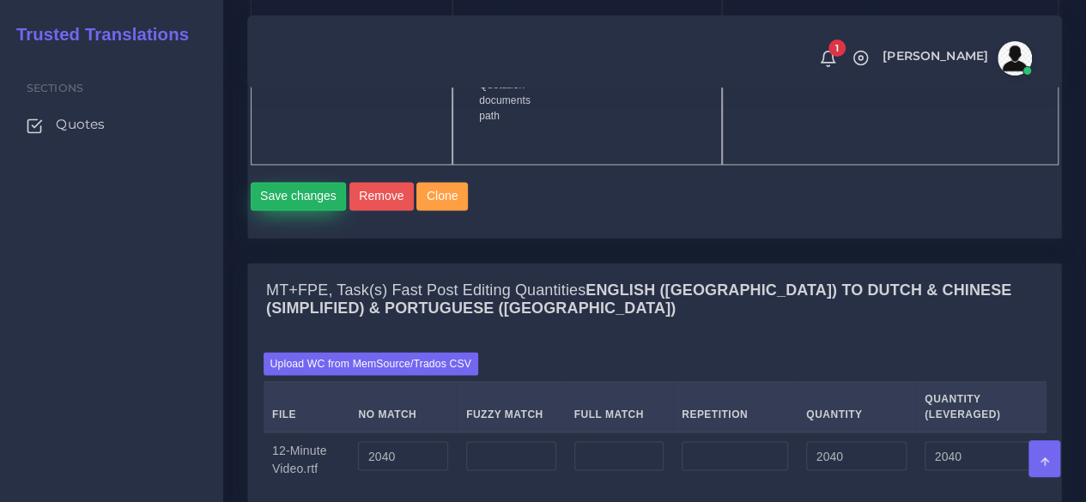
click at [309, 211] on button "Save changes" at bounding box center [299, 196] width 96 height 29
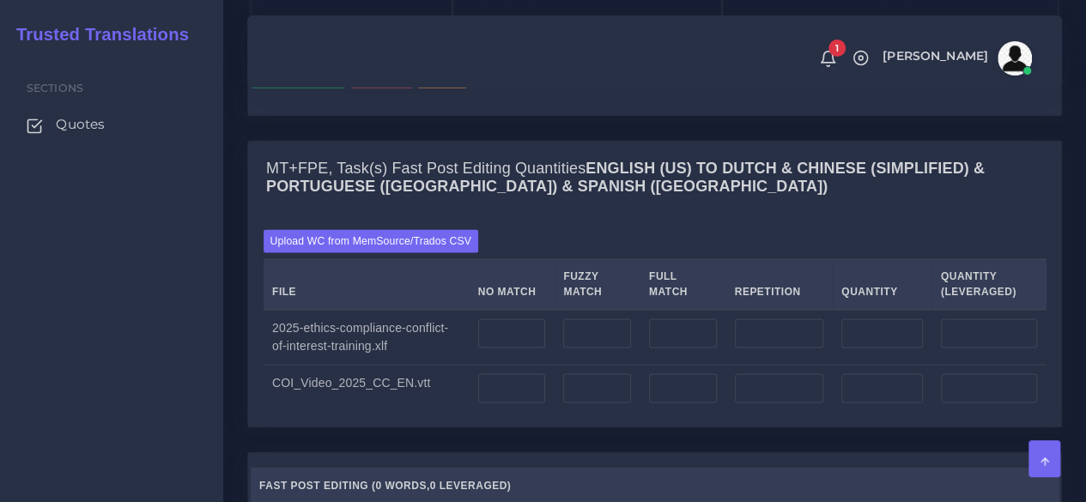
scroll to position [1545, 0]
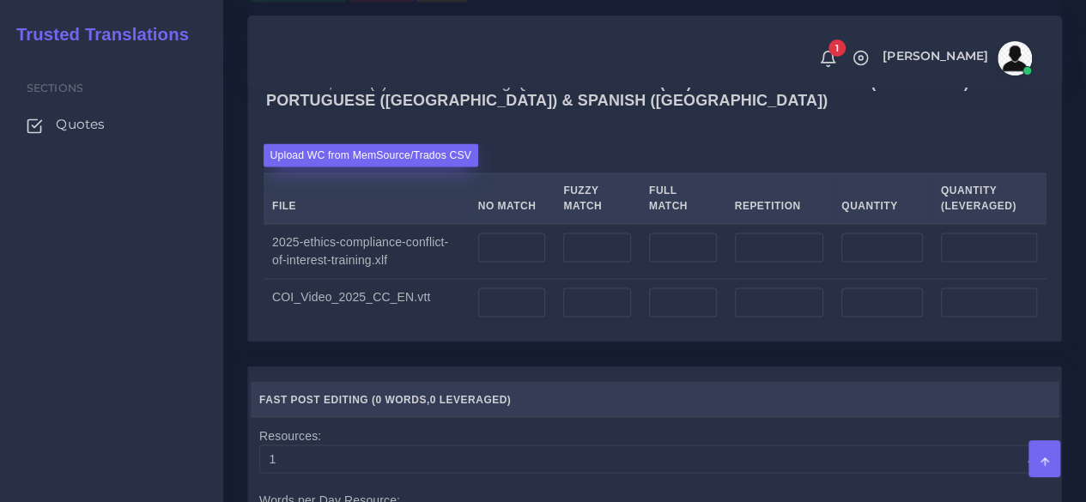
click at [359, 167] on label "Upload WC from MemSource/Trados CSV" at bounding box center [371, 154] width 215 height 23
click at [0, 0] on input "Upload WC from MemSource/Trados CSV" at bounding box center [0, 0] width 0 height 0
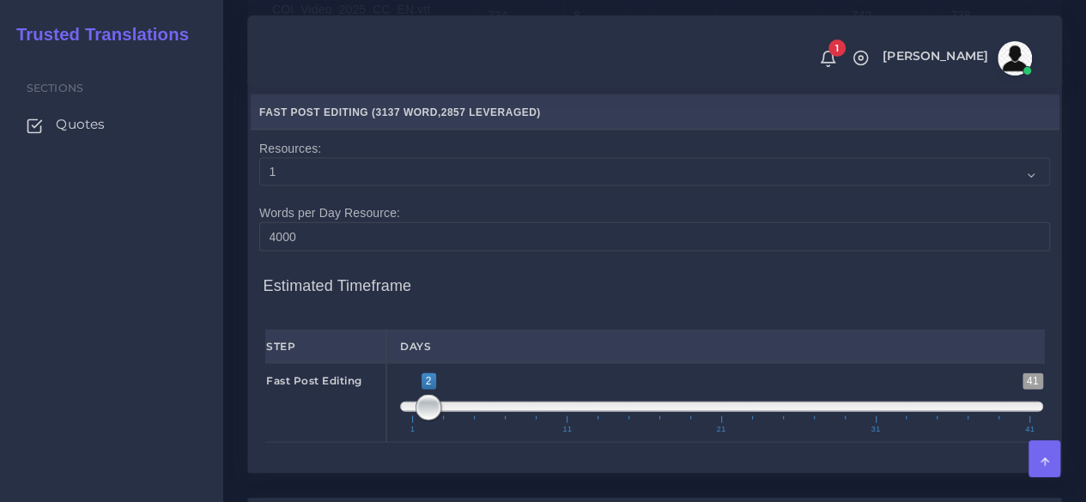
scroll to position [1888, 0]
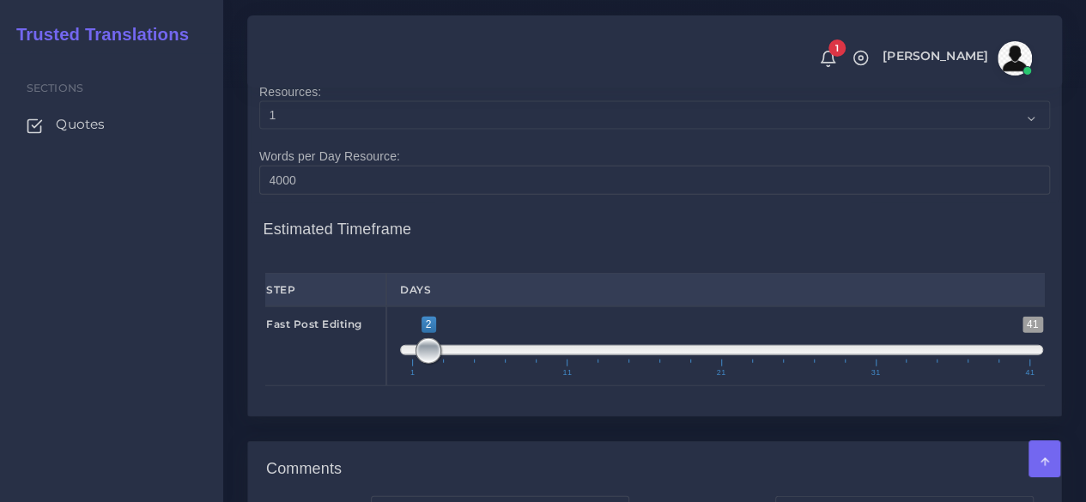
drag, startPoint x: 426, startPoint y: 403, endPoint x: 395, endPoint y: 414, distance: 32.9
click at [395, 385] on div "1 41 2 2 2 — 2 1 11 21 31 41 2;2" at bounding box center [721, 345] width 670 height 79
click at [409, 377] on span "1 41 2 2 2 — 2 1 11 21 31 41" at bounding box center [721, 347] width 643 height 60
type input "1;2"
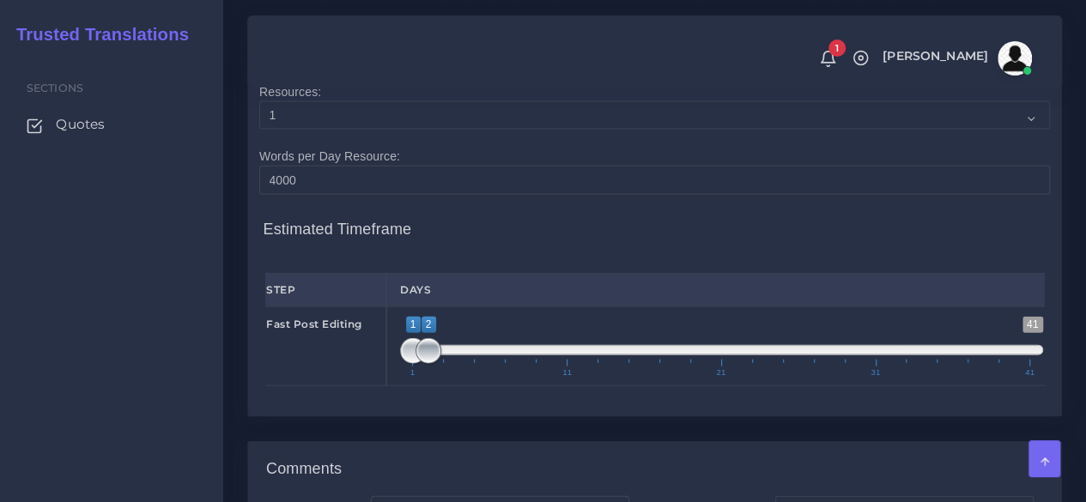
drag, startPoint x: 409, startPoint y: 407, endPoint x: 431, endPoint y: 407, distance: 21.5
click at [431, 364] on span at bounding box center [428, 351] width 26 height 26
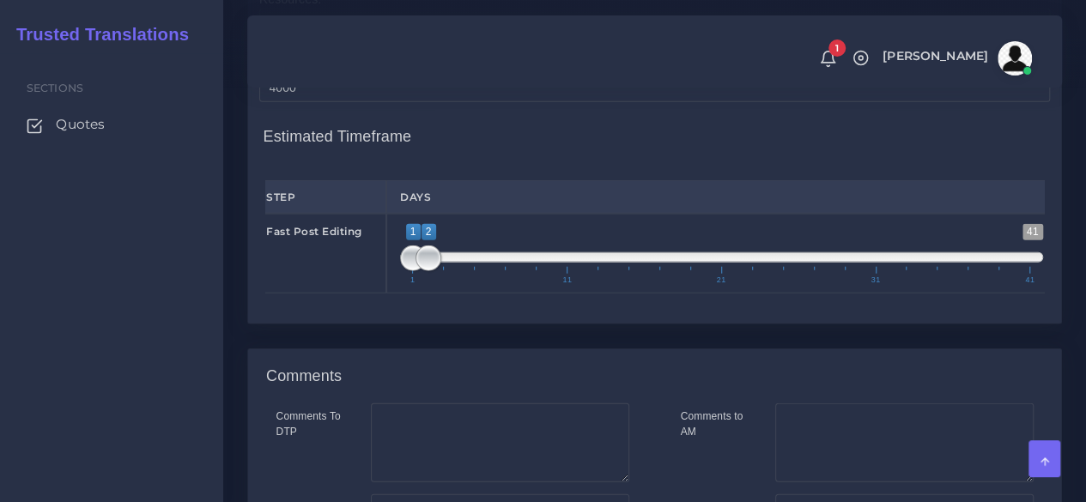
scroll to position [2232, 0]
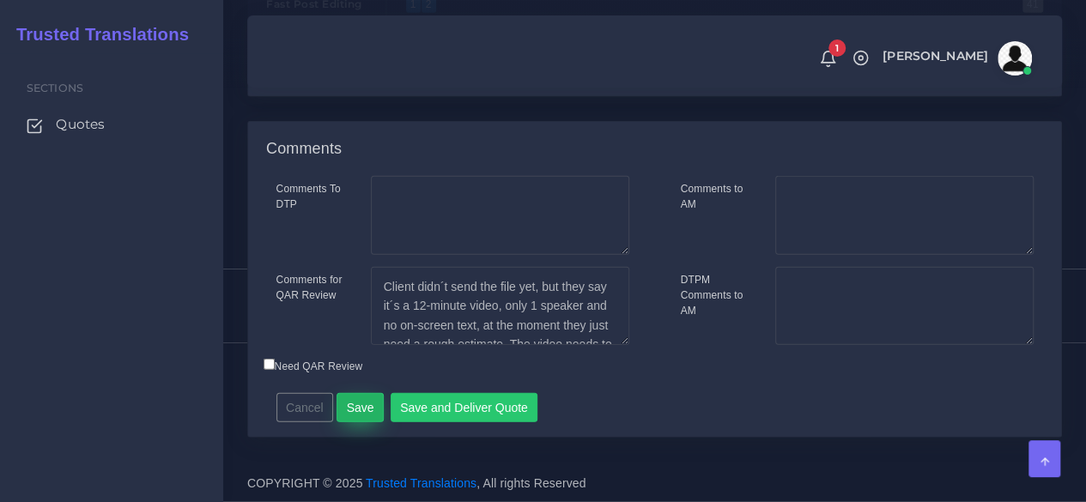
click at [369, 422] on button "Save" at bounding box center [359, 407] width 47 height 29
drag, startPoint x: 385, startPoint y: 324, endPoint x: 623, endPoint y: 395, distance: 248.8
click at [623, 395] on div "Comments To DTP Comments for QAR Review Cancel" at bounding box center [654, 306] width 813 height 261
click at [586, 346] on textarea "Client didn´t send the file yet, but they say it´s a 12-minute video, only 1 sp…" at bounding box center [500, 306] width 258 height 79
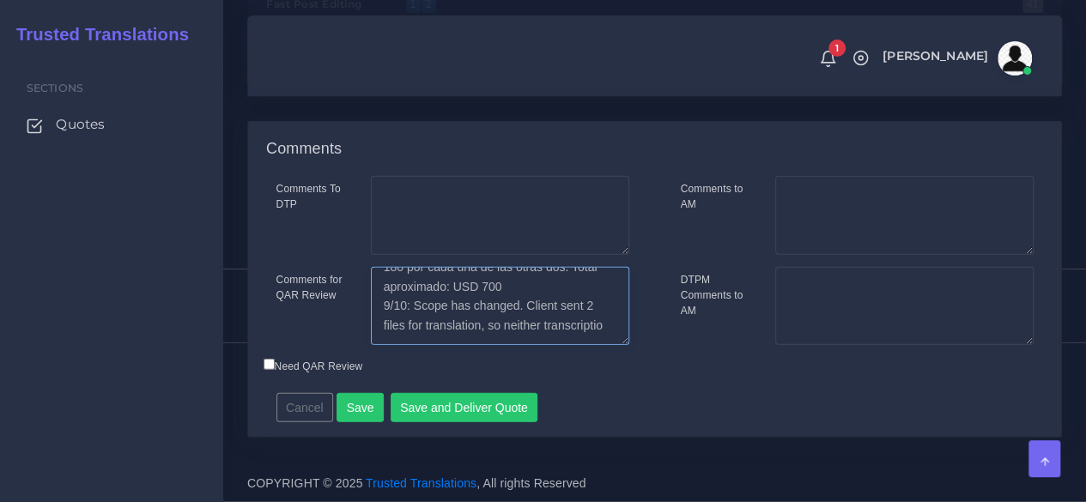
scroll to position [354, 0]
type textarea "Client didn´t send the file yet, but they say it´s a 12-minute video, only 1 sp…"
click at [357, 422] on button "Save" at bounding box center [359, 407] width 47 height 29
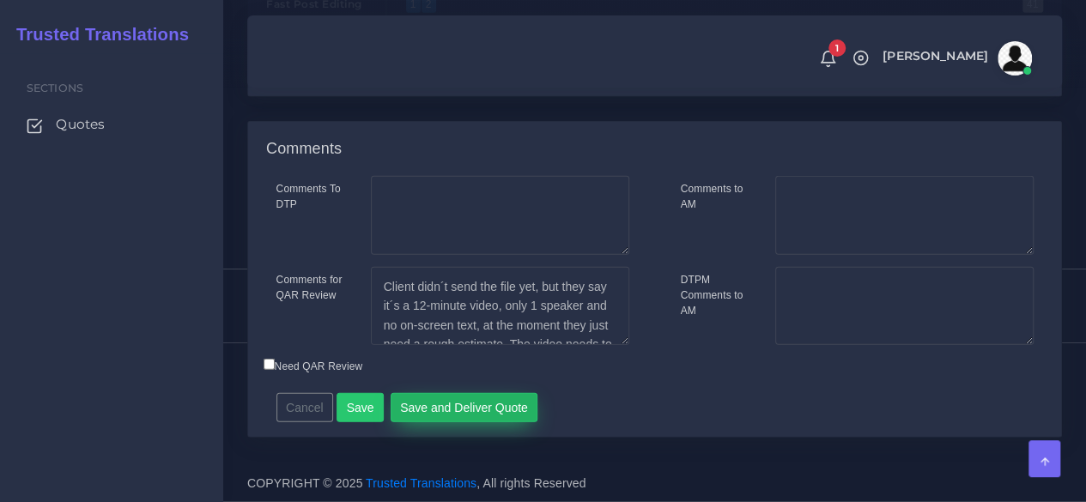
click at [438, 415] on button "Save and Deliver Quote" at bounding box center [465, 407] width 148 height 29
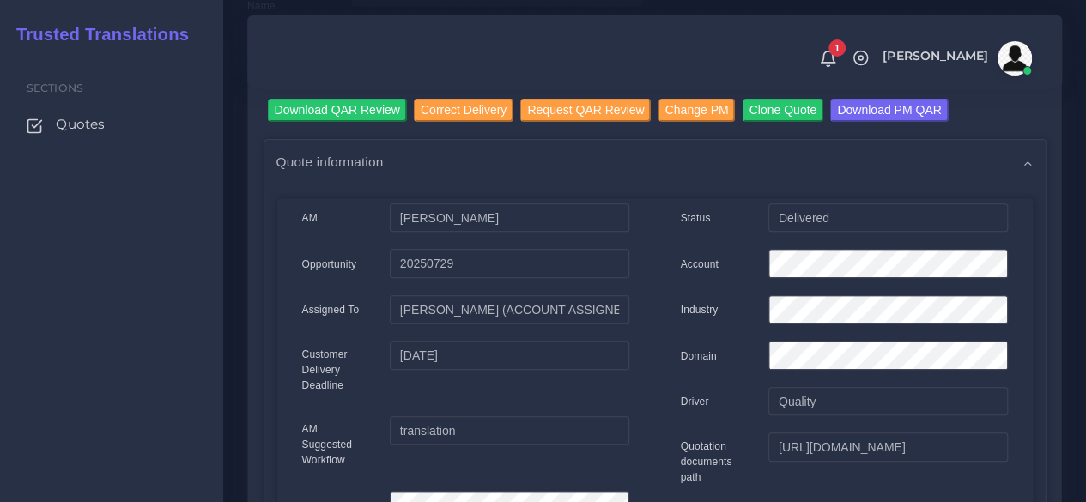
scroll to position [172, 0]
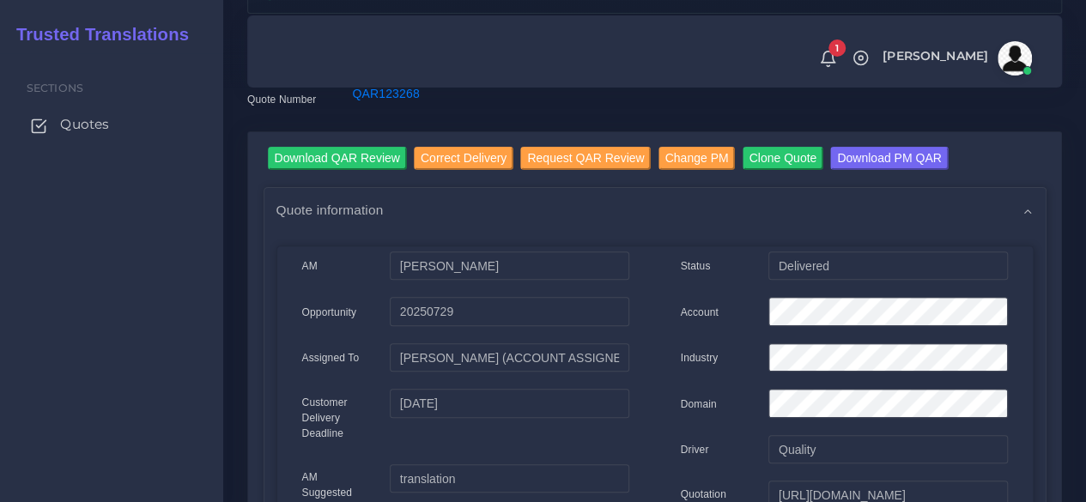
click at [75, 130] on span "Quotes" at bounding box center [84, 124] width 49 height 19
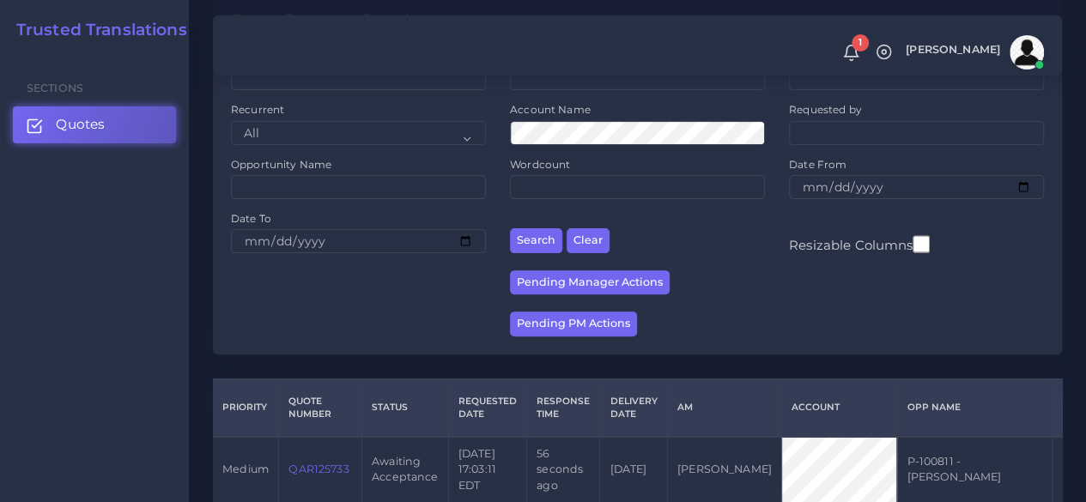
scroll to position [258, 0]
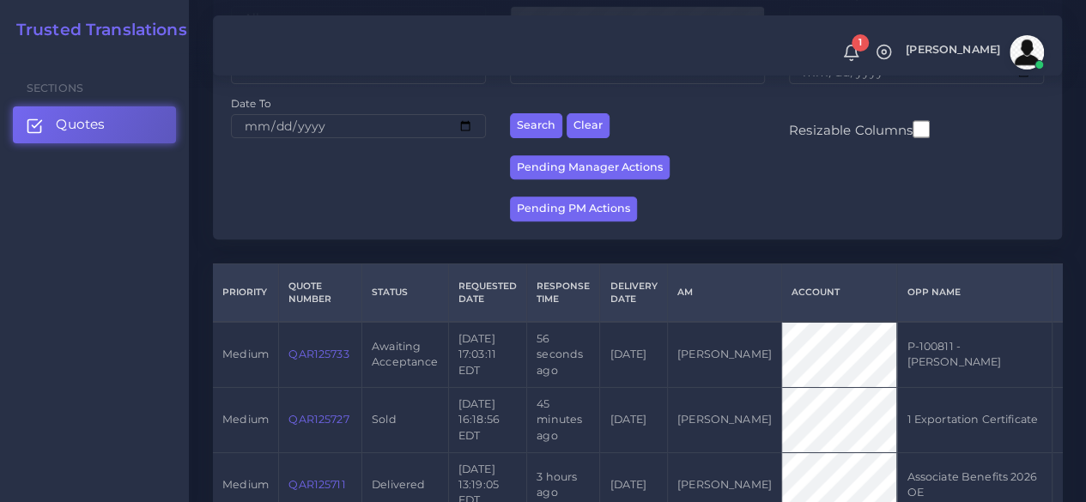
click at [329, 355] on link "QAR125733" at bounding box center [318, 354] width 60 height 13
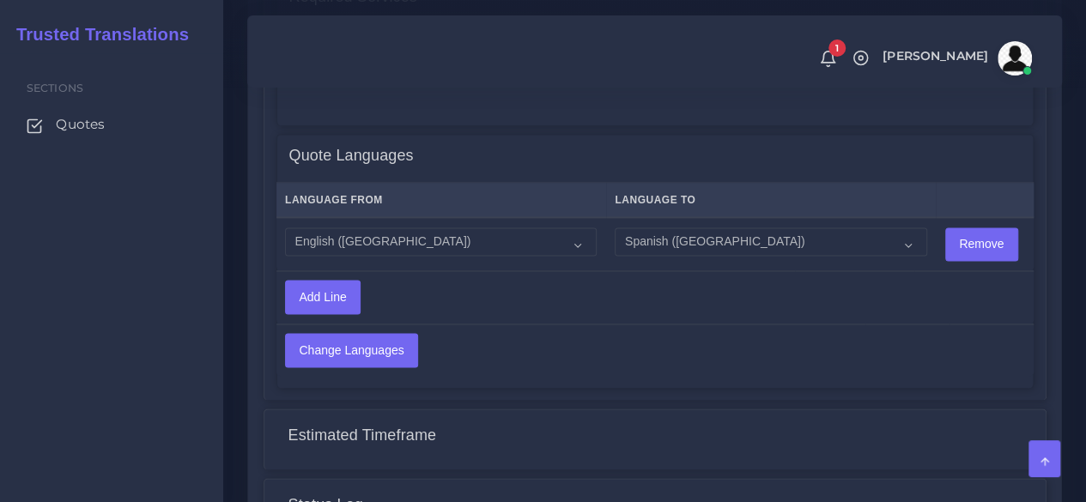
scroll to position [1396, 0]
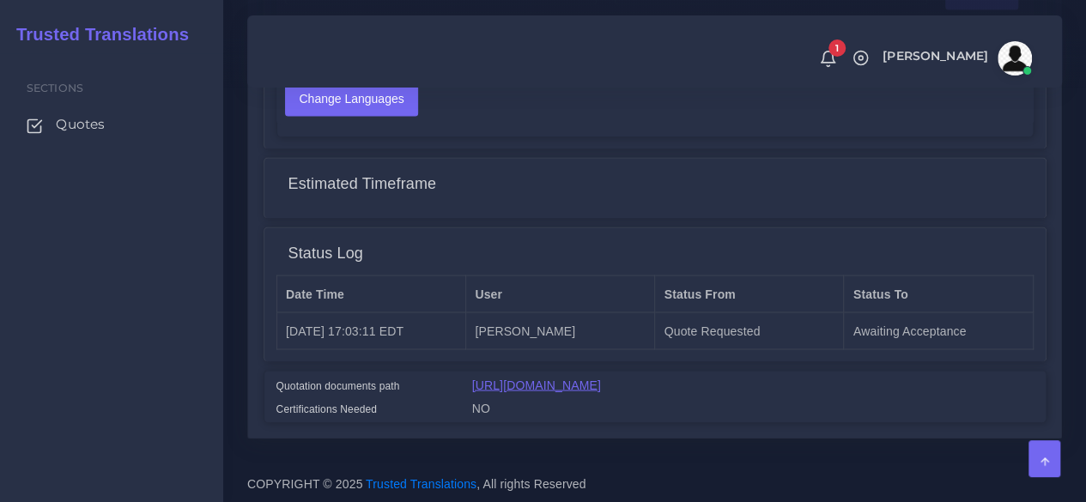
click at [529, 378] on link "[URL][DOMAIN_NAME]" at bounding box center [536, 385] width 129 height 14
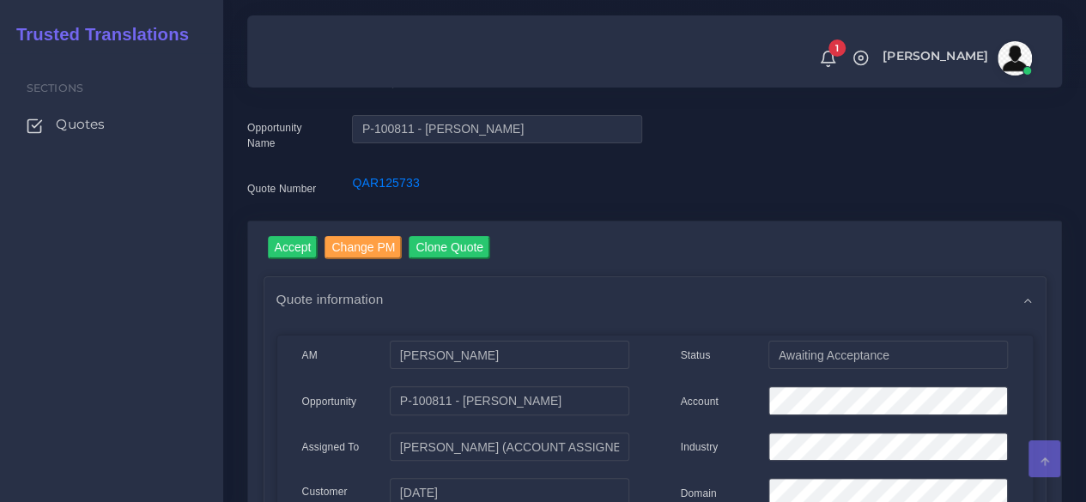
scroll to position [0, 0]
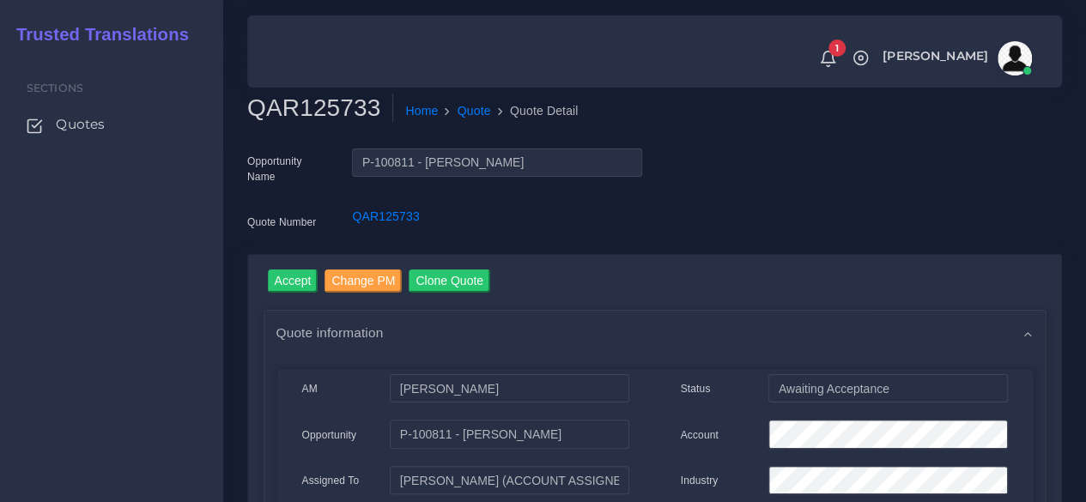
click at [290, 114] on h2 "QAR125733" at bounding box center [320, 108] width 146 height 29
copy h2 "QAR125733"
click at [295, 276] on input "Accept" at bounding box center [293, 281] width 51 height 23
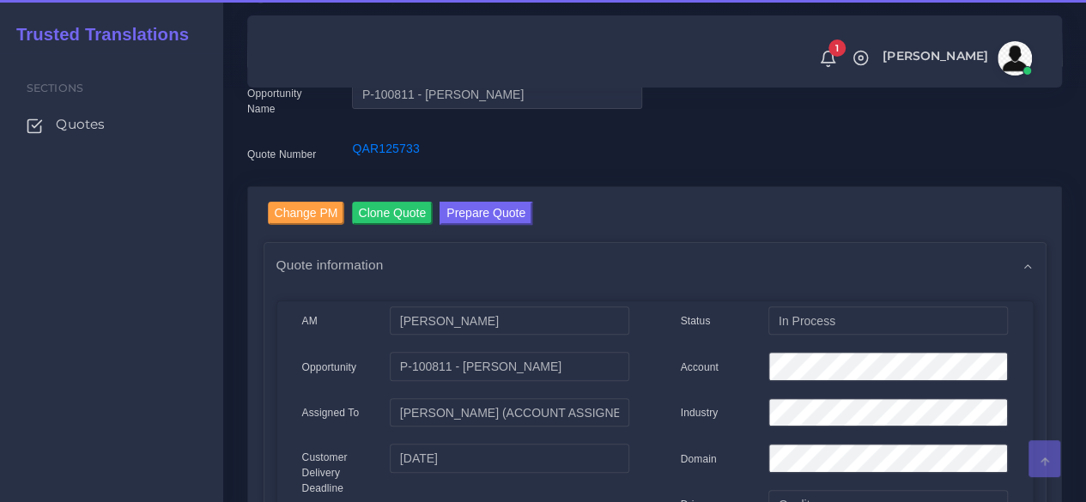
scroll to position [172, 0]
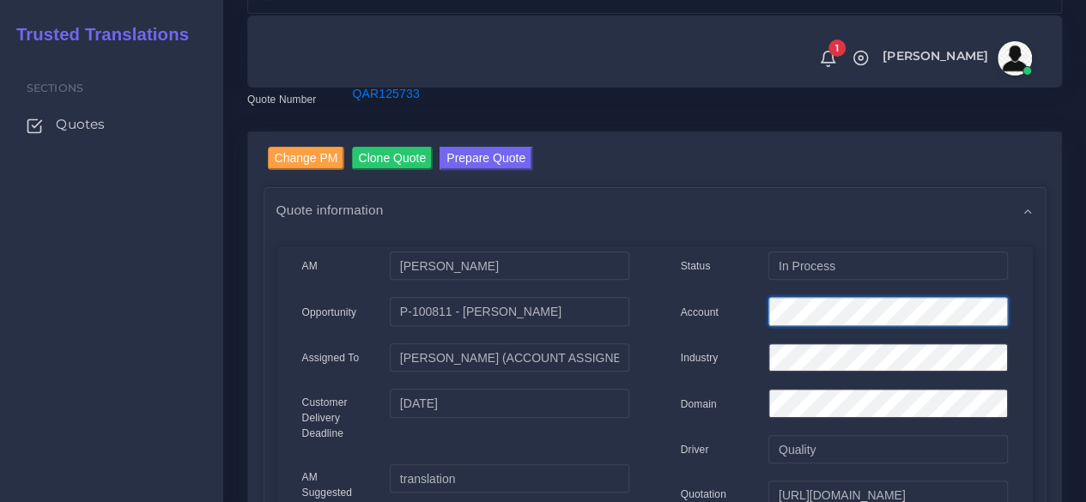
click at [688, 306] on div "Account" at bounding box center [844, 314] width 353 height 34
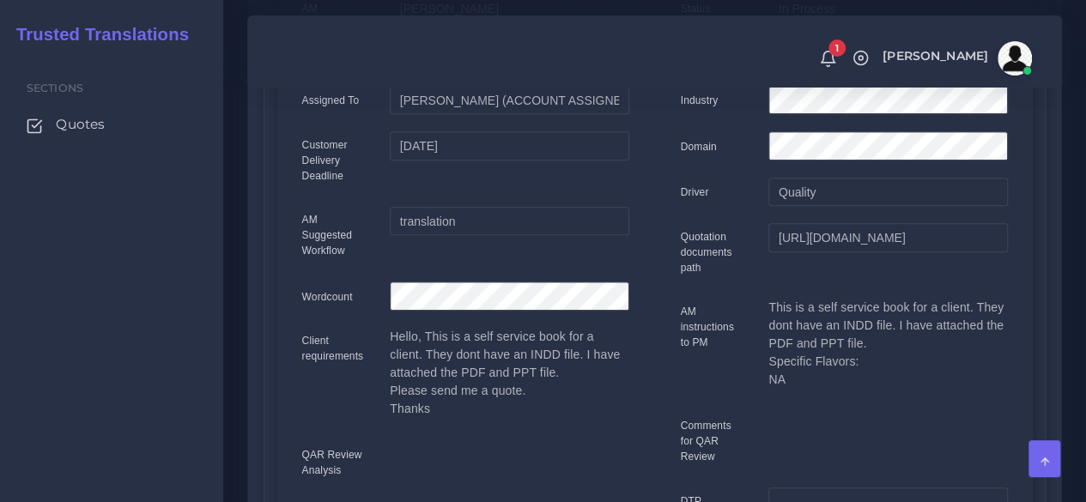
scroll to position [0, 0]
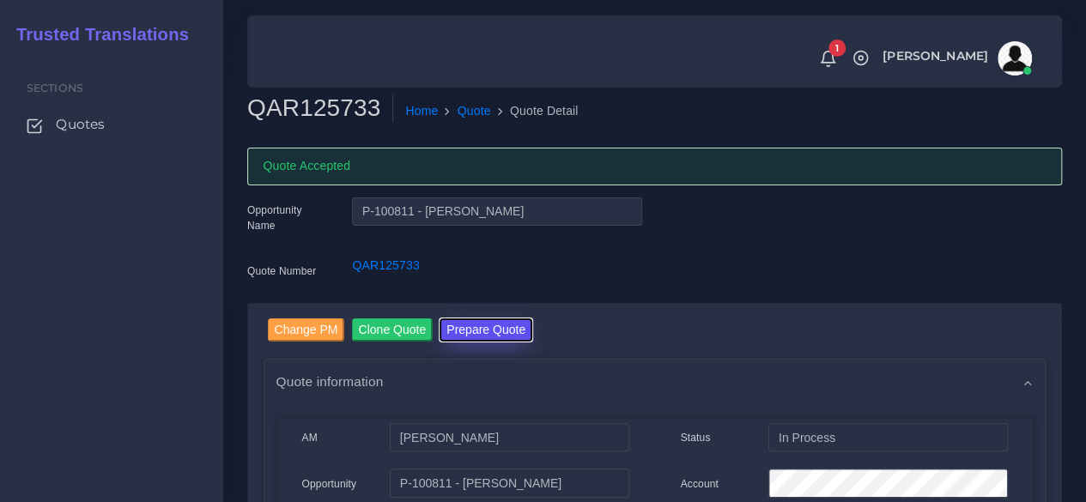
click at [474, 330] on button "Prepare Quote" at bounding box center [485, 329] width 93 height 23
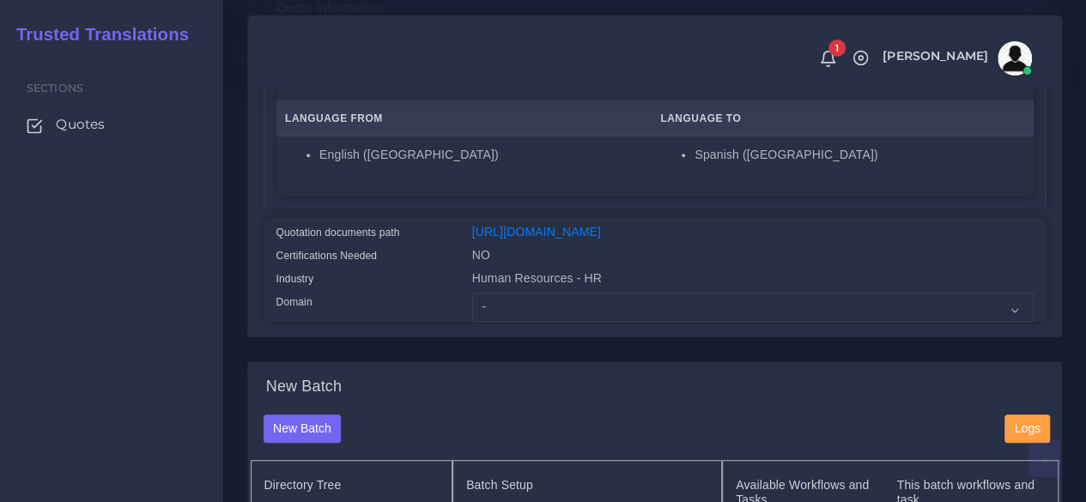
scroll to position [343, 0]
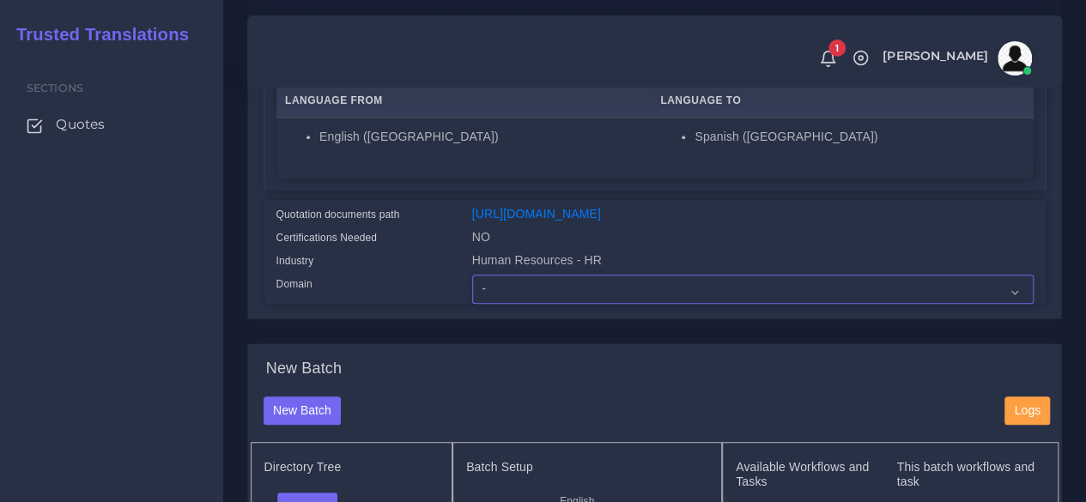
click at [491, 304] on select "- Advertising and Media Agriculture, Forestry and Fishing Architecture, Buildin…" at bounding box center [752, 289] width 561 height 29
select select "Human Resources - HR"
click at [472, 304] on select "- Advertising and Media Agriculture, Forestry and Fishing Architecture, Buildin…" at bounding box center [752, 289] width 561 height 29
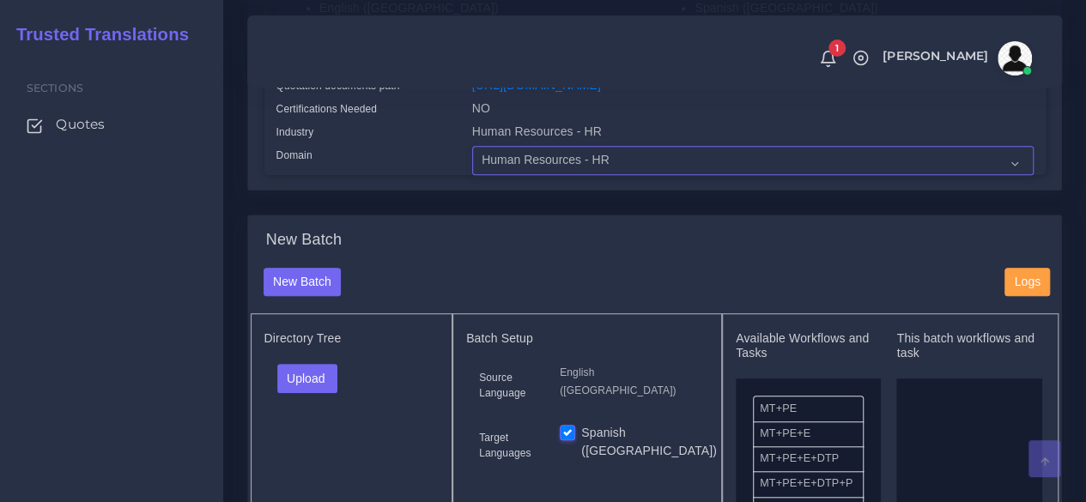
scroll to position [687, 0]
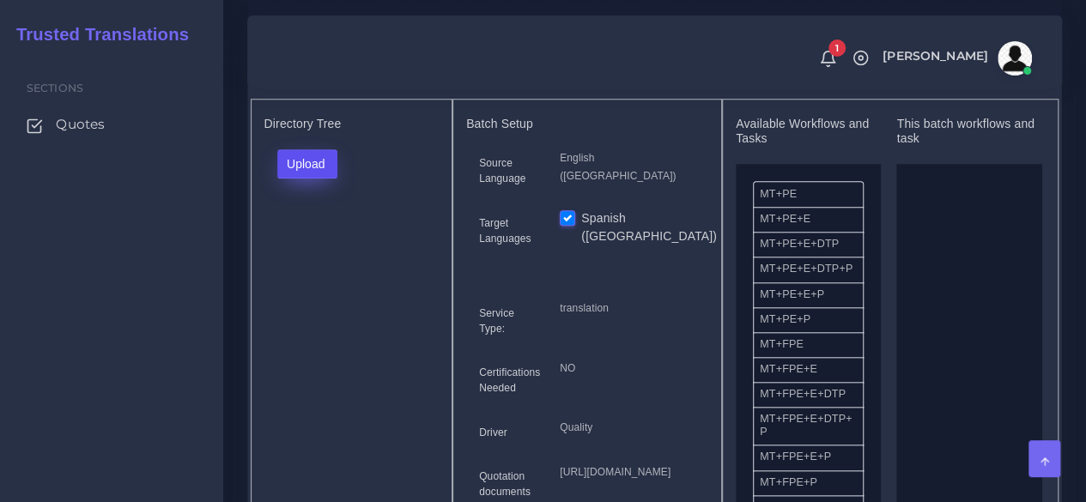
click at [312, 179] on button "Upload" at bounding box center [307, 163] width 61 height 29
click at [328, 239] on label "Files" at bounding box center [337, 228] width 118 height 21
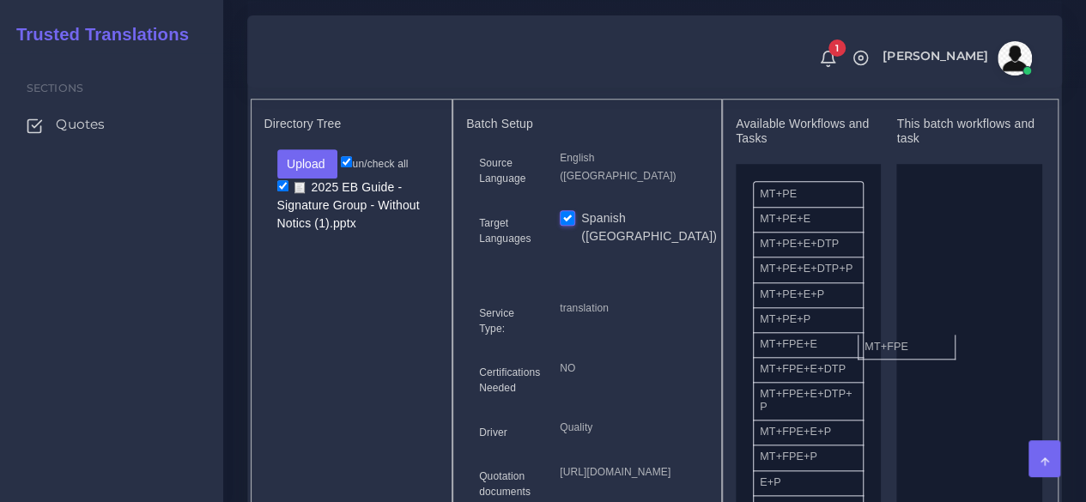
drag, startPoint x: 798, startPoint y: 379, endPoint x: 936, endPoint y: 360, distance: 138.6
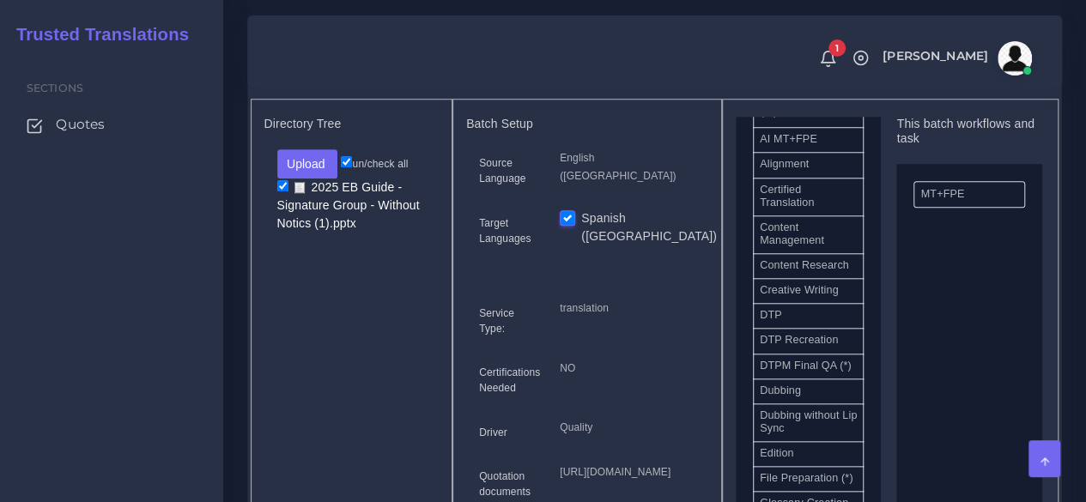
scroll to position [515, 0]
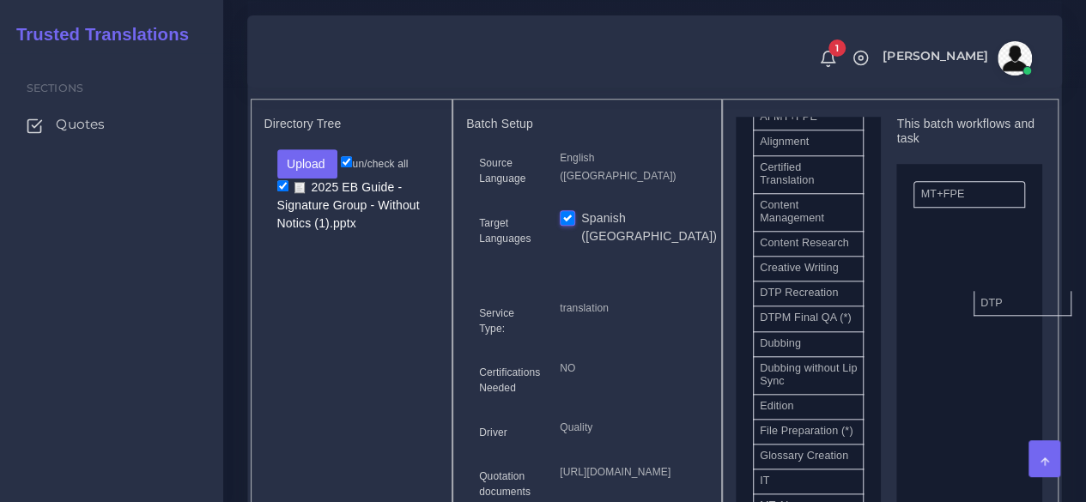
drag, startPoint x: 784, startPoint y: 343, endPoint x: 960, endPoint y: 355, distance: 176.3
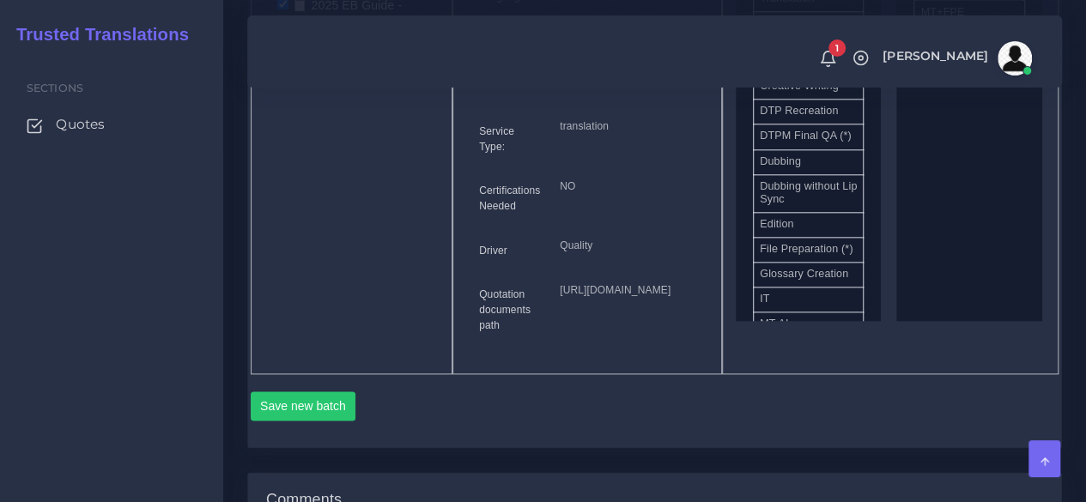
scroll to position [1030, 0]
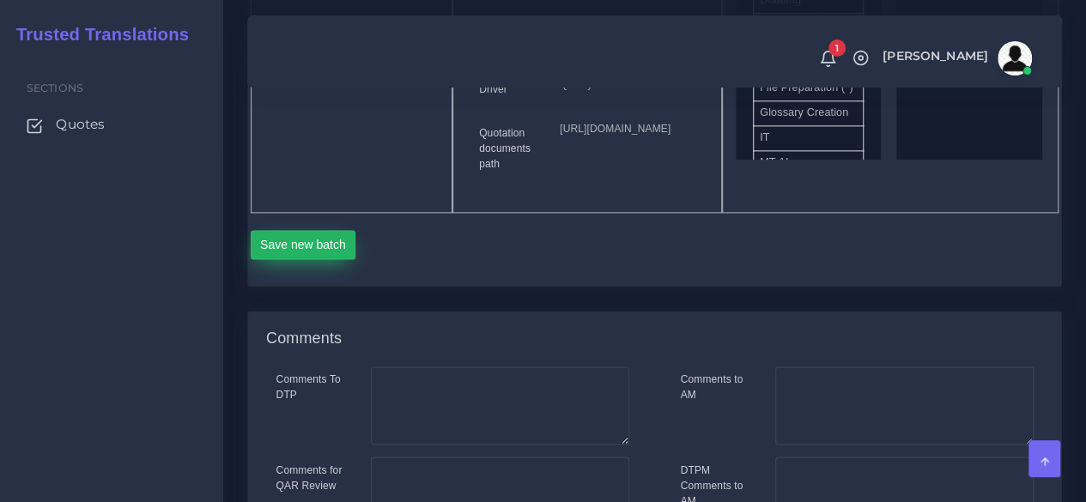
click at [321, 259] on button "Save new batch" at bounding box center [304, 244] width 106 height 29
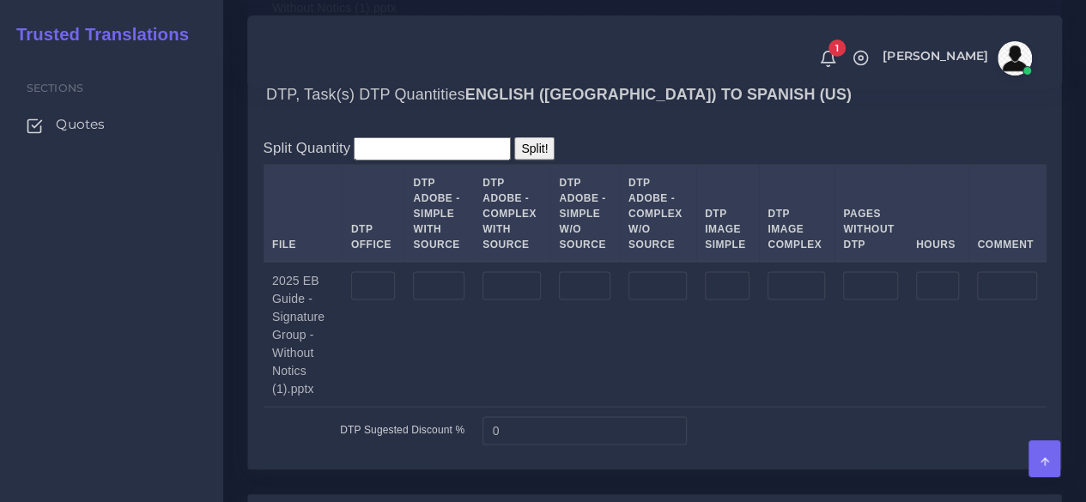
scroll to position [1631, 0]
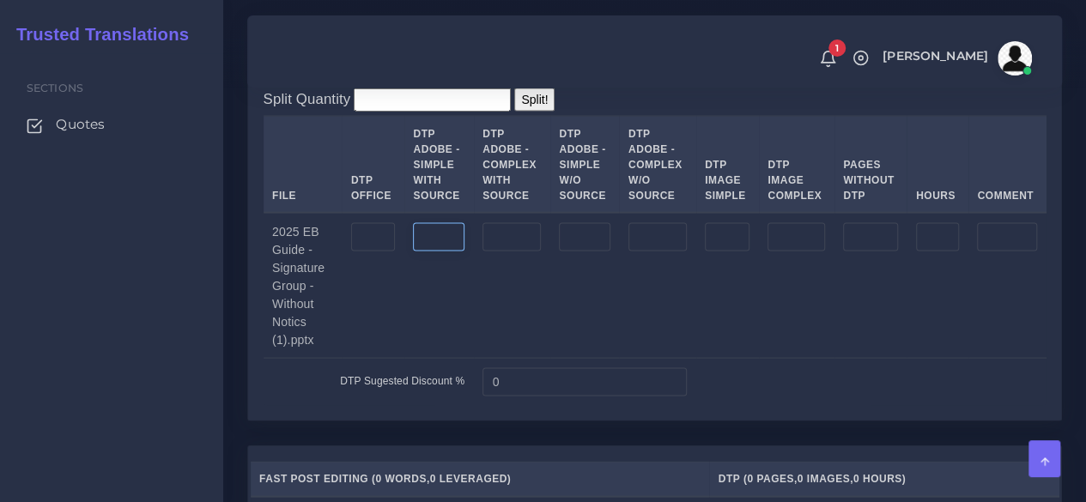
click at [438, 252] on input "number" at bounding box center [439, 237] width 52 height 29
type input "6"
click at [506, 252] on input "number" at bounding box center [511, 237] width 58 height 29
type input "7"
click at [741, 252] on input "number" at bounding box center [727, 237] width 45 height 29
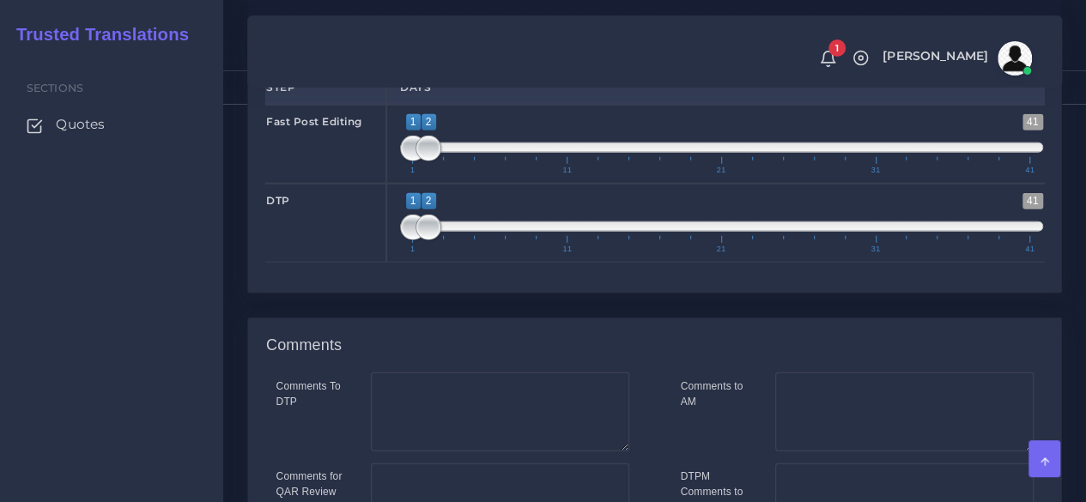
scroll to position [2567, 0]
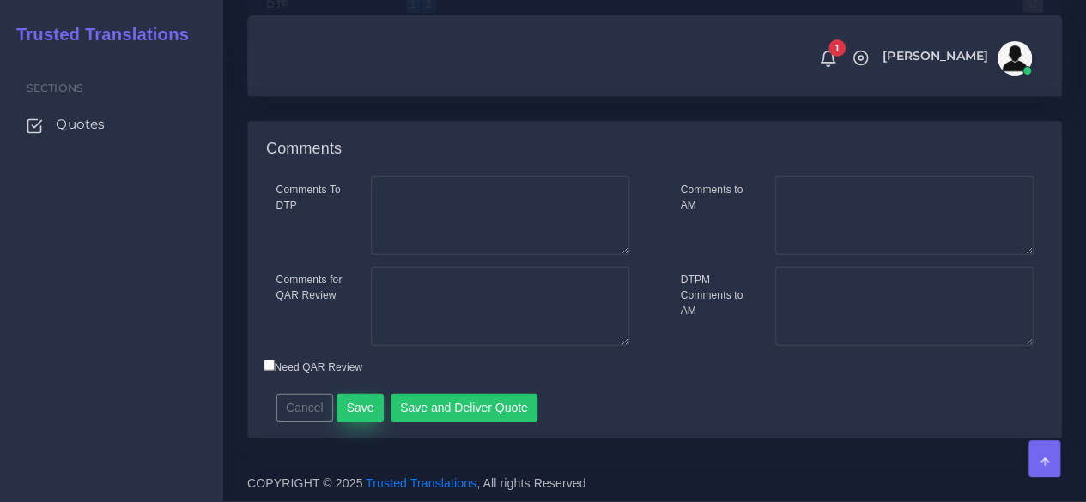
type input "1"
click at [361, 414] on button "Save" at bounding box center [359, 408] width 47 height 29
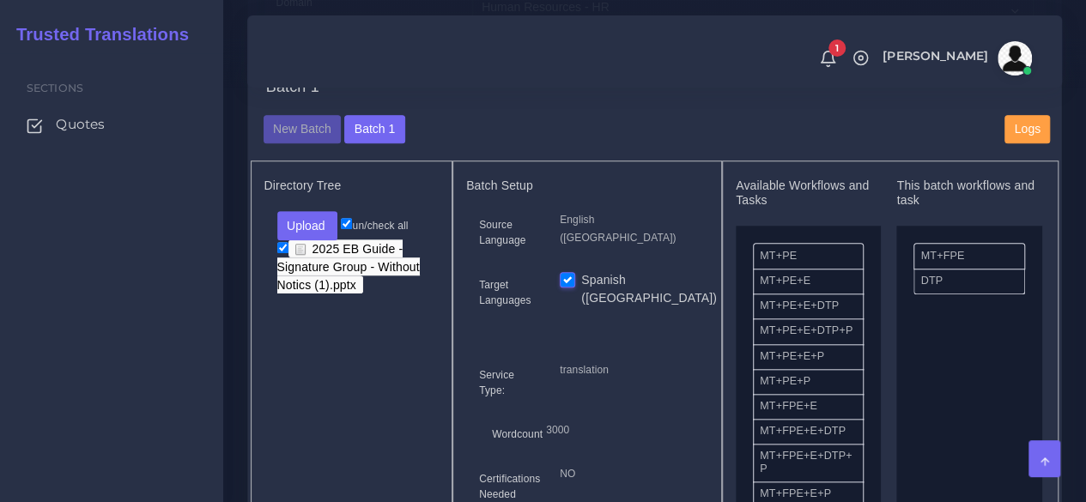
scroll to position [687, 0]
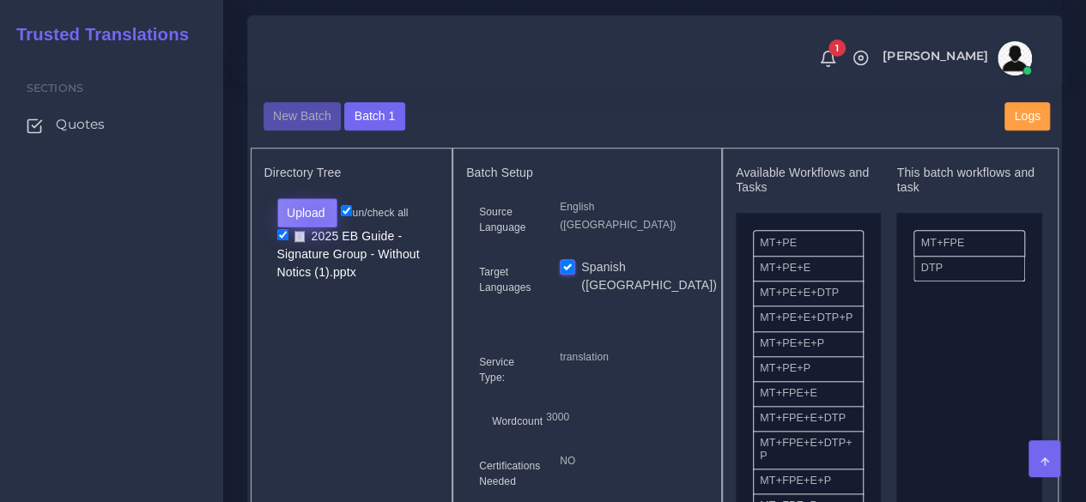
click at [312, 227] on button "Upload" at bounding box center [307, 212] width 61 height 29
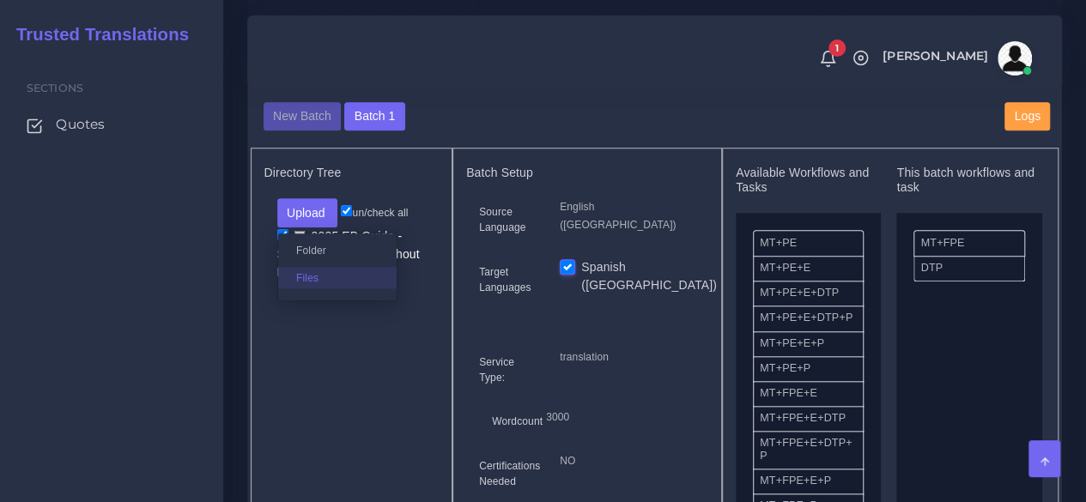
click at [315, 288] on label "Files" at bounding box center [337, 277] width 118 height 21
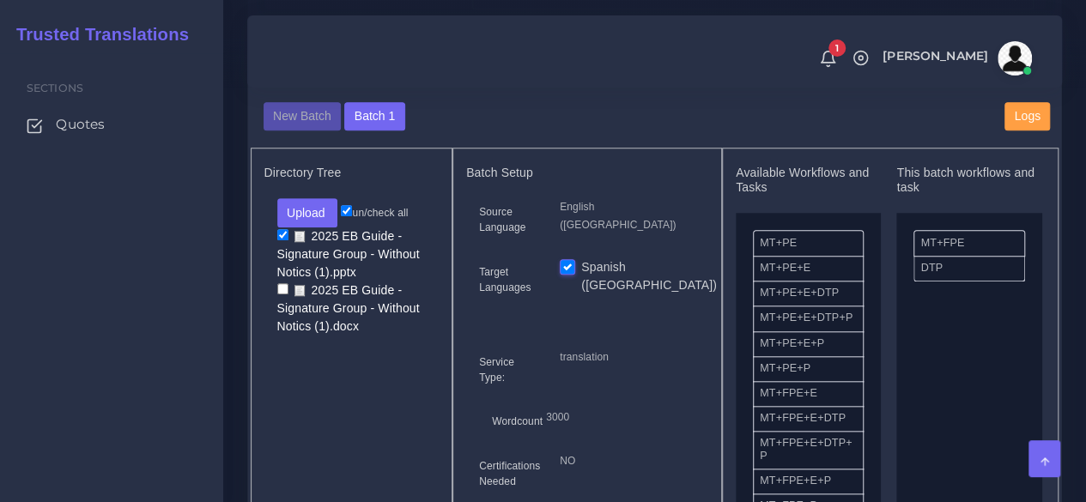
click at [278, 294] on input "checkbox" at bounding box center [282, 288] width 11 height 11
checkbox input "true"
click at [281, 240] on input "checkbox" at bounding box center [282, 234] width 11 height 11
checkbox input "false"
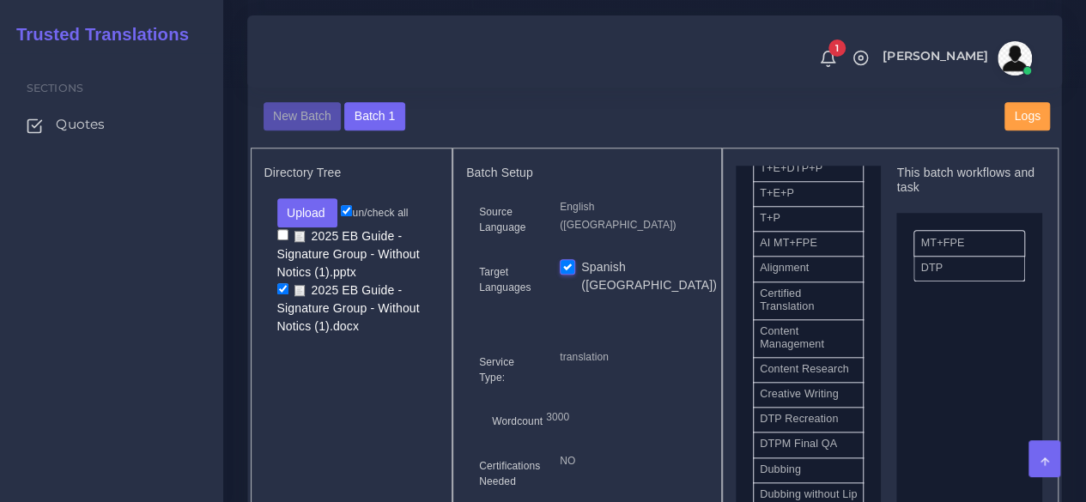
scroll to position [601, 0]
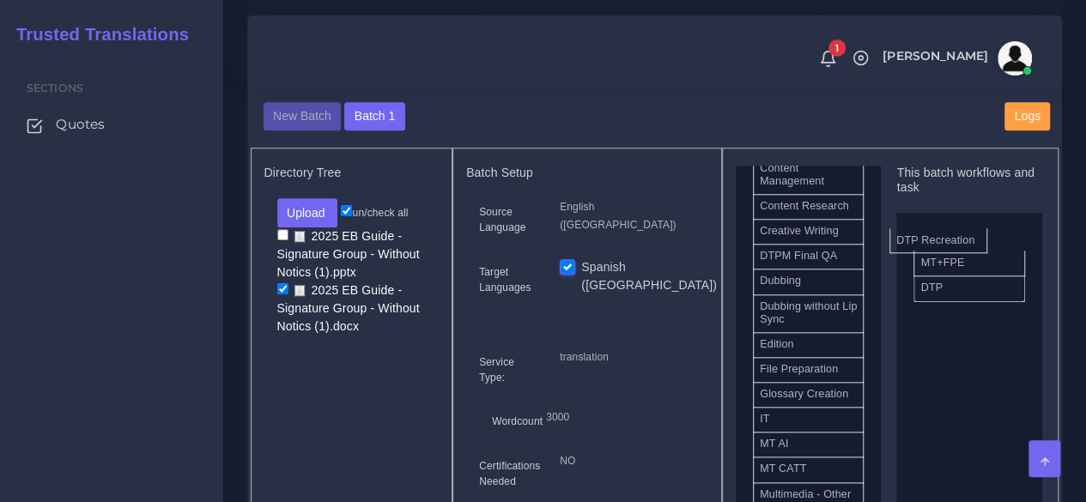
drag, startPoint x: 811, startPoint y: 300, endPoint x: 949, endPoint y: 255, distance: 145.5
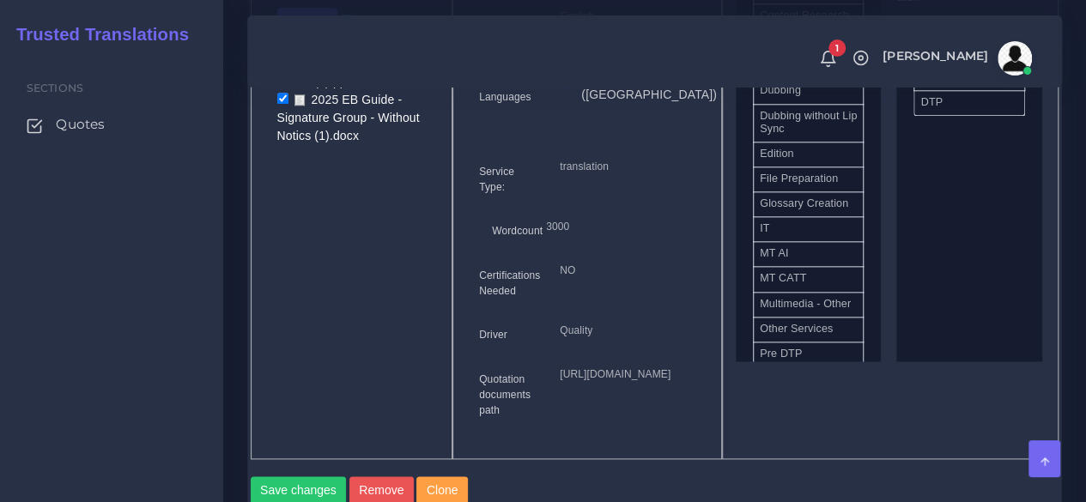
scroll to position [1116, 0]
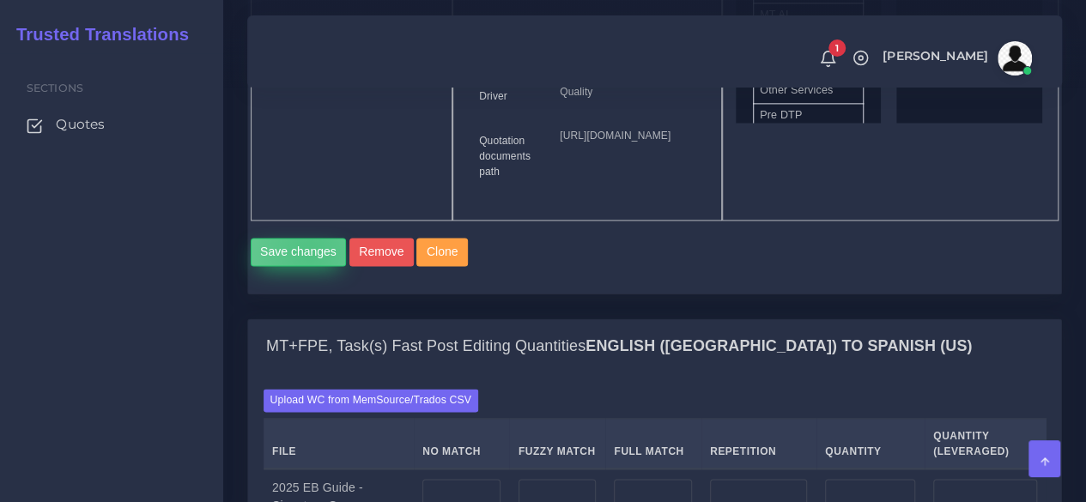
click at [309, 267] on button "Save changes" at bounding box center [299, 252] width 96 height 29
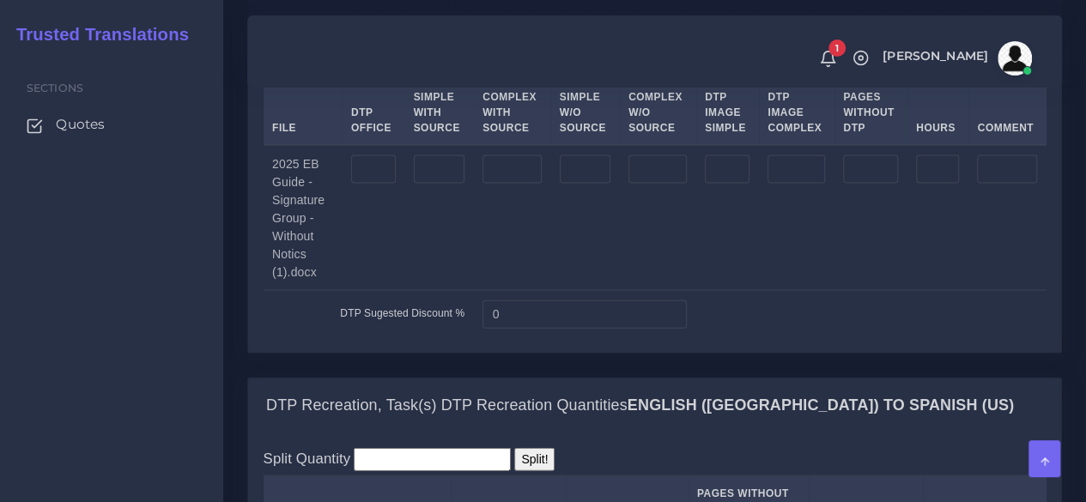
scroll to position [1717, 0]
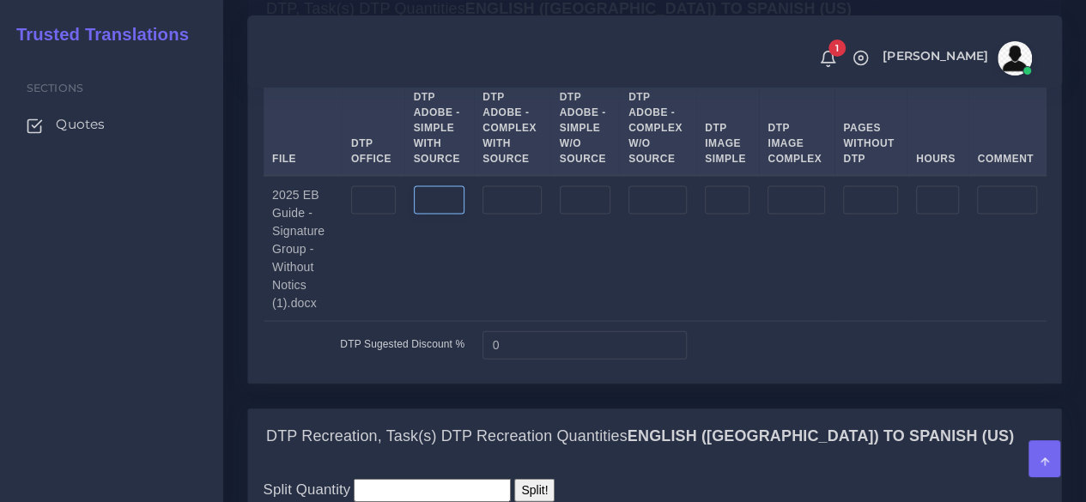
click at [458, 215] on input "number" at bounding box center [440, 200] width 52 height 29
type input "5"
click at [527, 215] on input "number" at bounding box center [511, 200] width 58 height 29
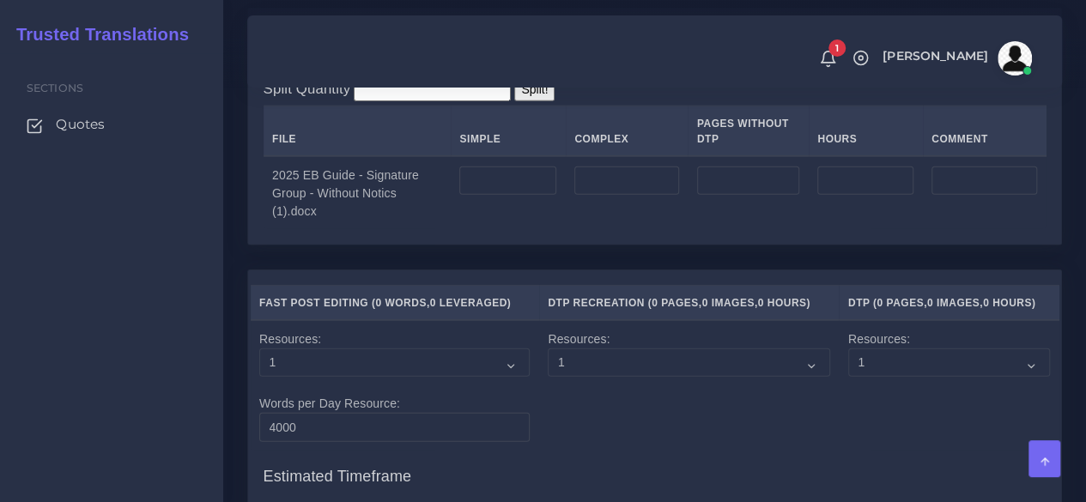
scroll to position [2146, 0]
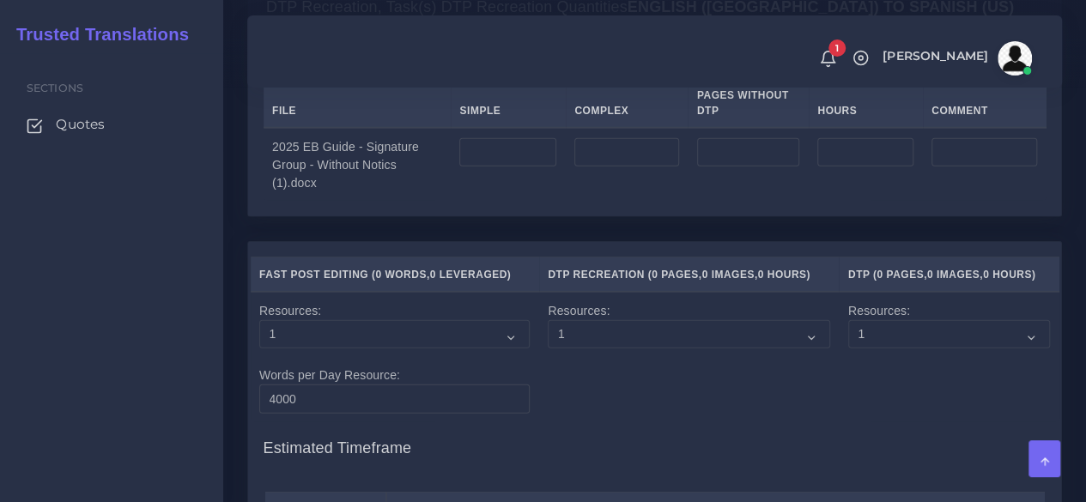
type input "8"
click at [524, 167] on input "number" at bounding box center [507, 152] width 97 height 29
type input "5"
click at [599, 167] on input "number" at bounding box center [626, 152] width 104 height 29
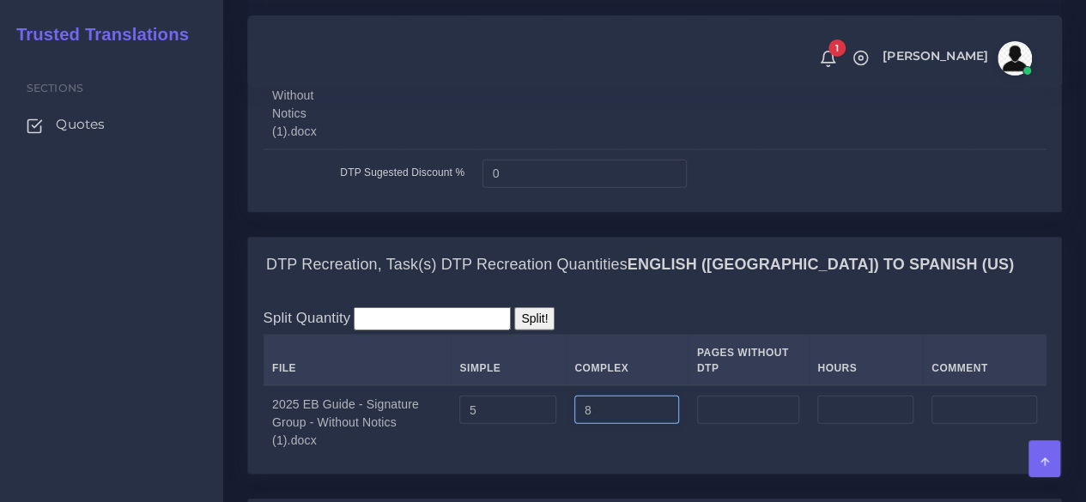
scroll to position [1803, 0]
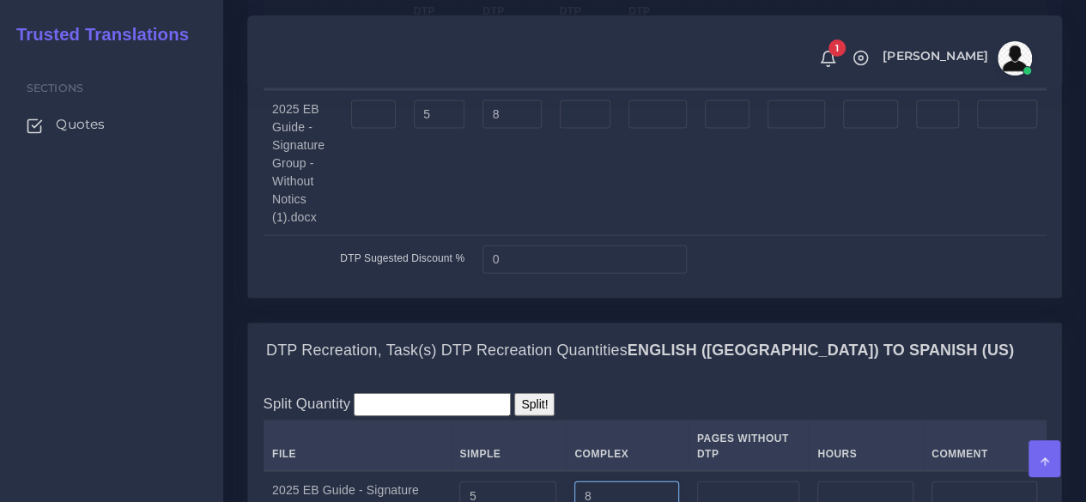
type input "8"
click at [724, 130] on input "number" at bounding box center [727, 114] width 45 height 29
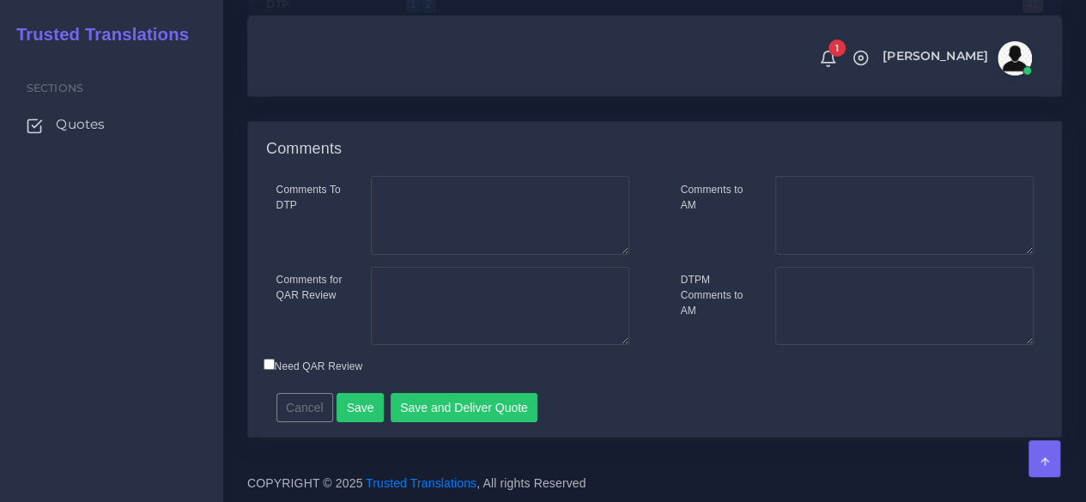
scroll to position [2937, 0]
type input "1"
click at [357, 401] on button "Save" at bounding box center [359, 407] width 47 height 29
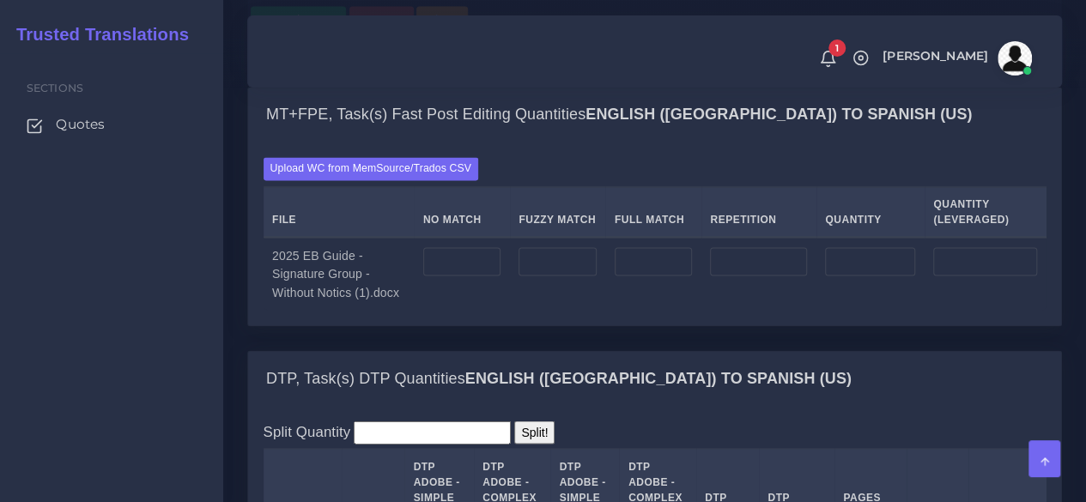
scroll to position [1373, 0]
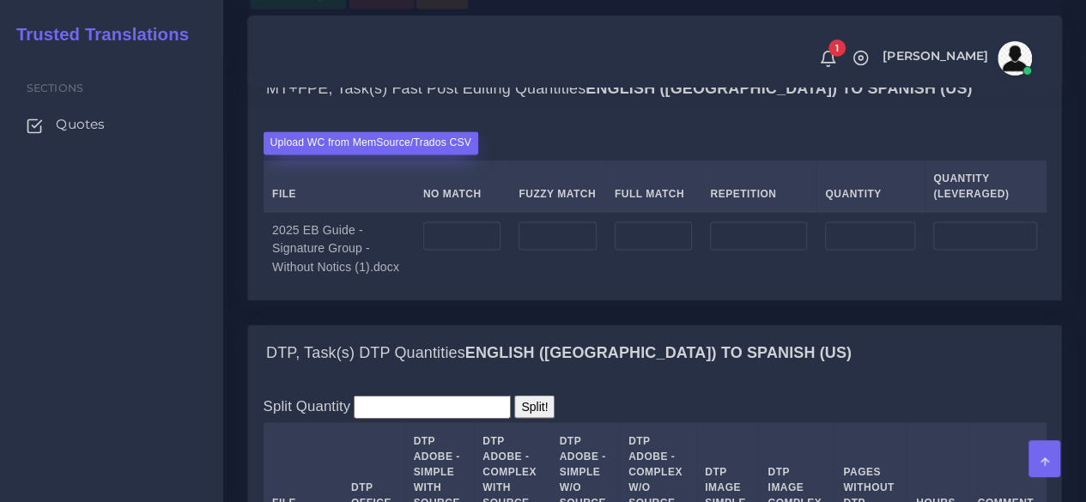
click at [387, 155] on label "Upload WC from MemSource/Trados CSV" at bounding box center [371, 142] width 215 height 23
click at [0, 0] on input "Upload WC from MemSource/Trados CSV" at bounding box center [0, 0] width 0 height 0
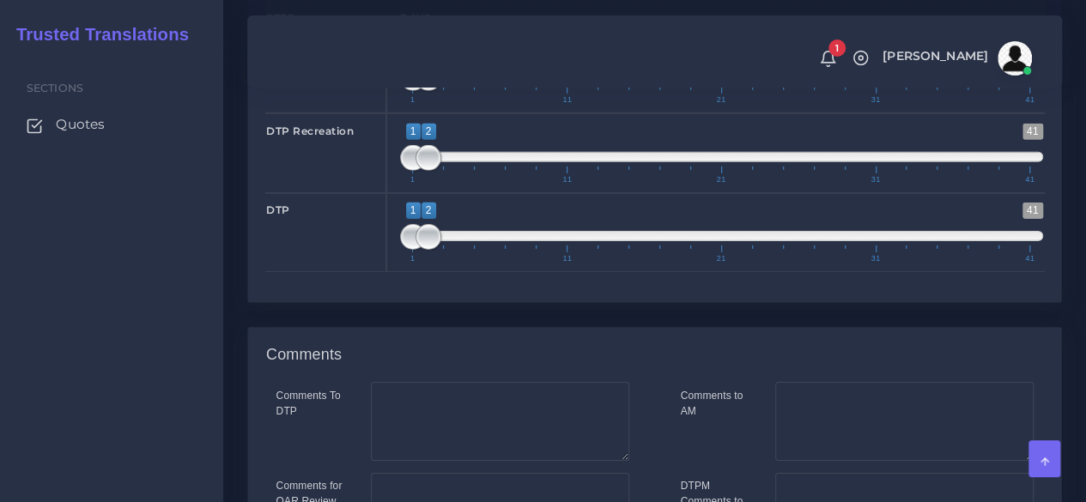
scroll to position [2661, 0]
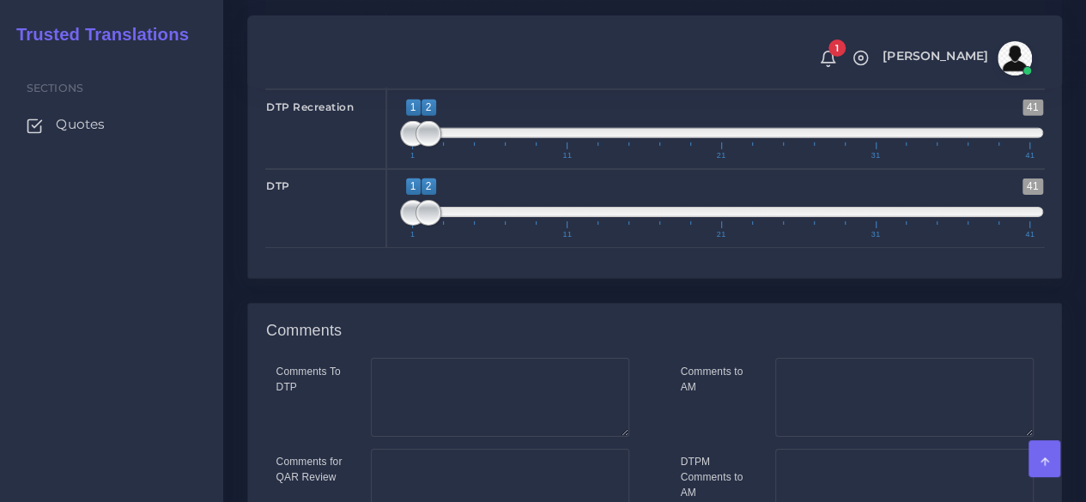
click at [410, 67] on span at bounding box center [413, 54] width 26 height 26
type input "2;2"
drag, startPoint x: 409, startPoint y: 150, endPoint x: 420, endPoint y: 150, distance: 10.3
click at [420, 67] on span at bounding box center [428, 54] width 26 height 26
type input "1;1"
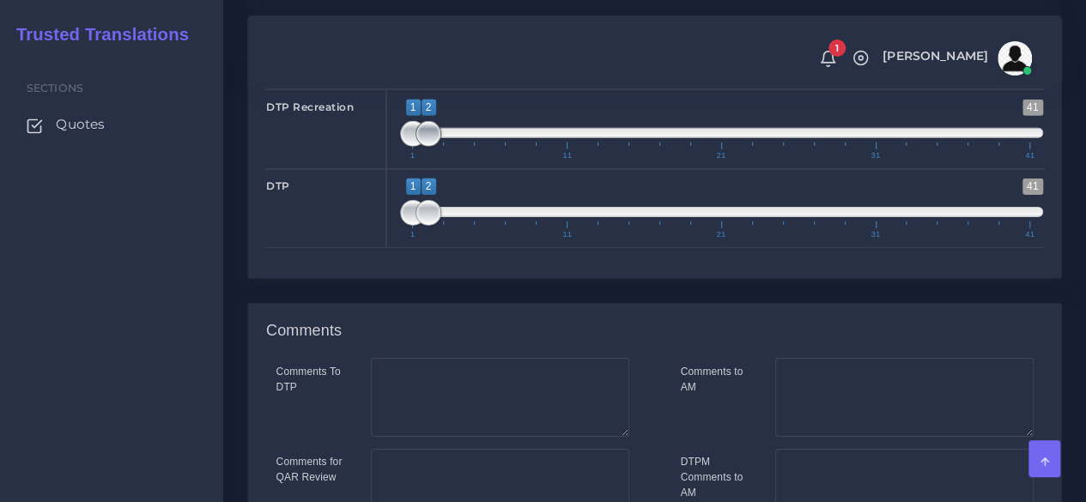
drag, startPoint x: 422, startPoint y: 231, endPoint x: 371, endPoint y: 236, distance: 51.8
click at [372, 168] on div "DTP Recreation 1 41 1 2 1 — 2 1 11 21 31 41 1;1" at bounding box center [654, 128] width 804 height 79
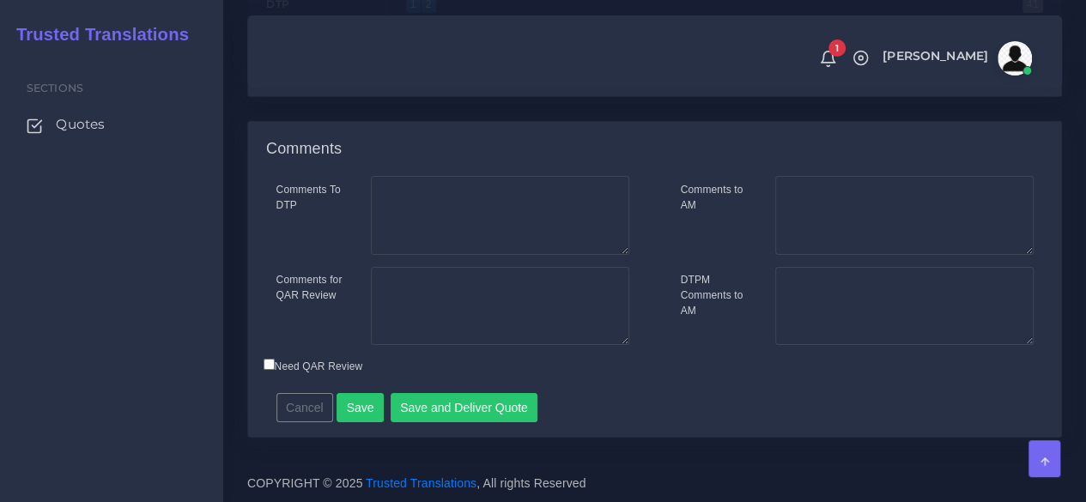
scroll to position [2937, 0]
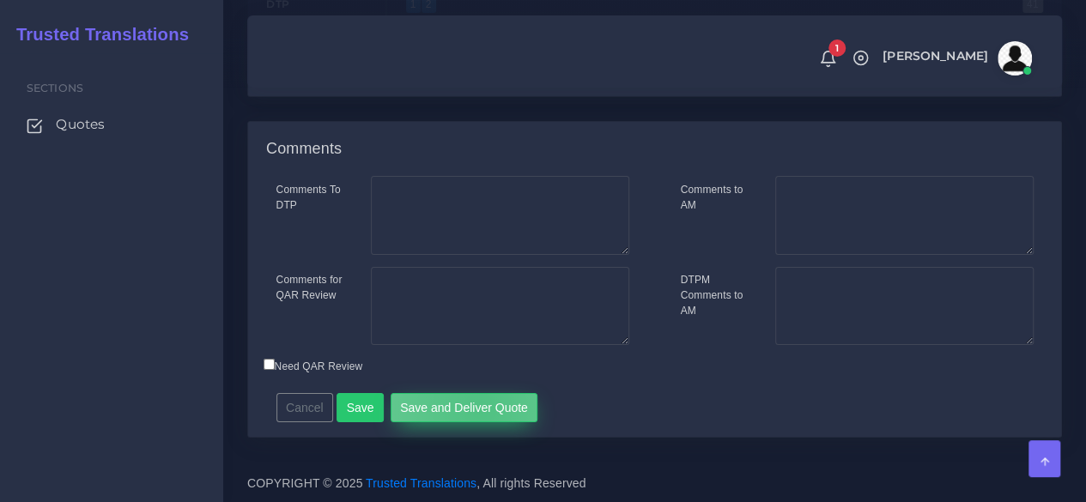
click at [472, 409] on button "Save and Deliver Quote" at bounding box center [465, 407] width 148 height 29
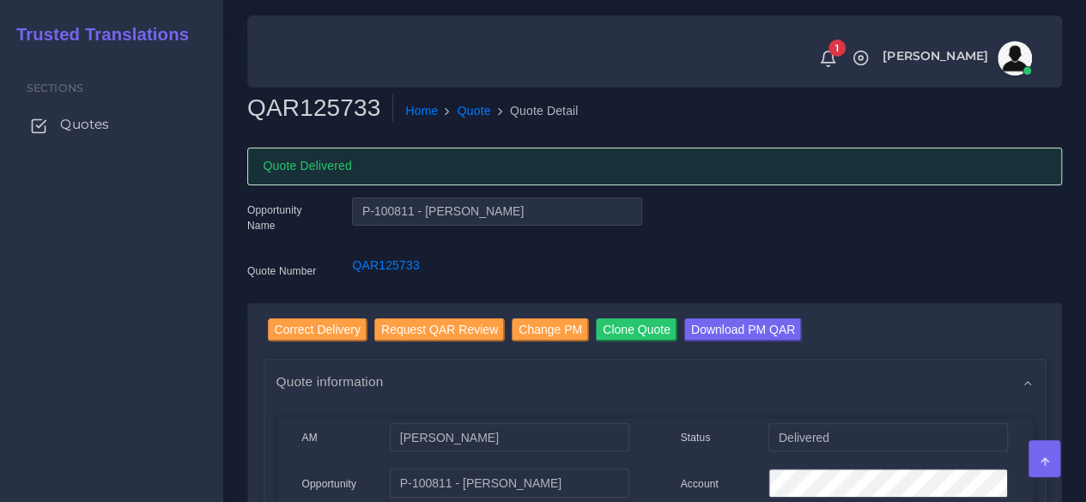
click at [99, 122] on span "Quotes" at bounding box center [84, 124] width 49 height 19
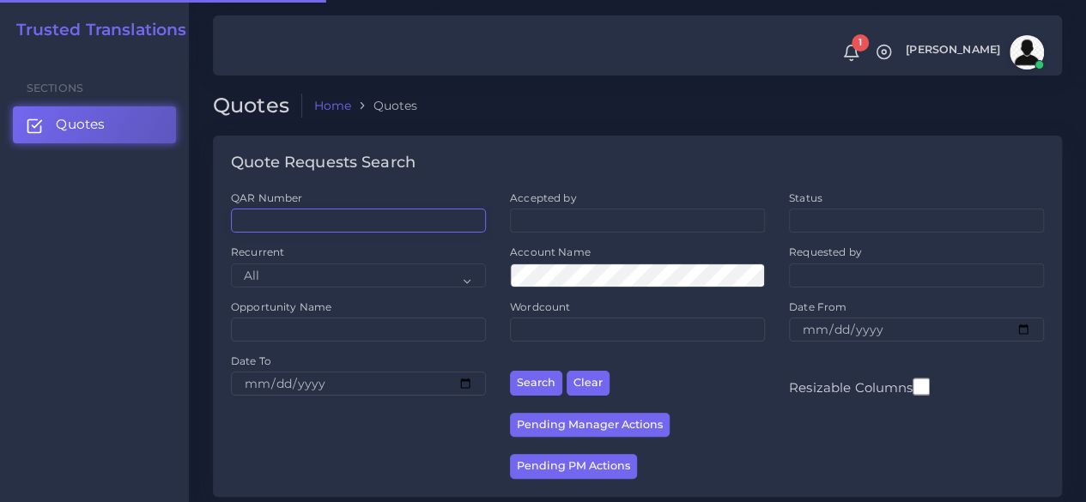
click at [360, 220] on input "QAR Number" at bounding box center [358, 221] width 255 height 24
paste input "QAR125642"
type input "QAR125642"
click at [510, 371] on button "Search" at bounding box center [536, 383] width 52 height 25
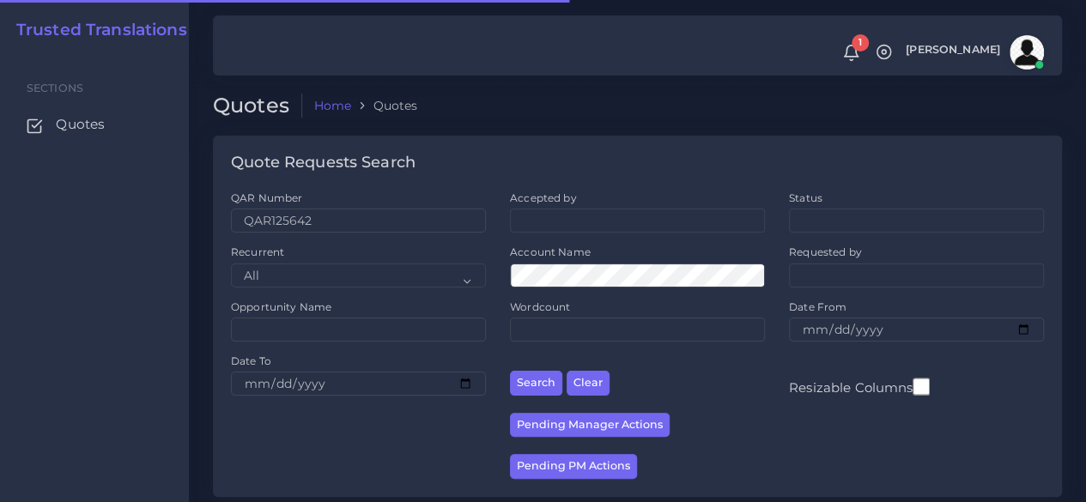
scroll to position [219, 0]
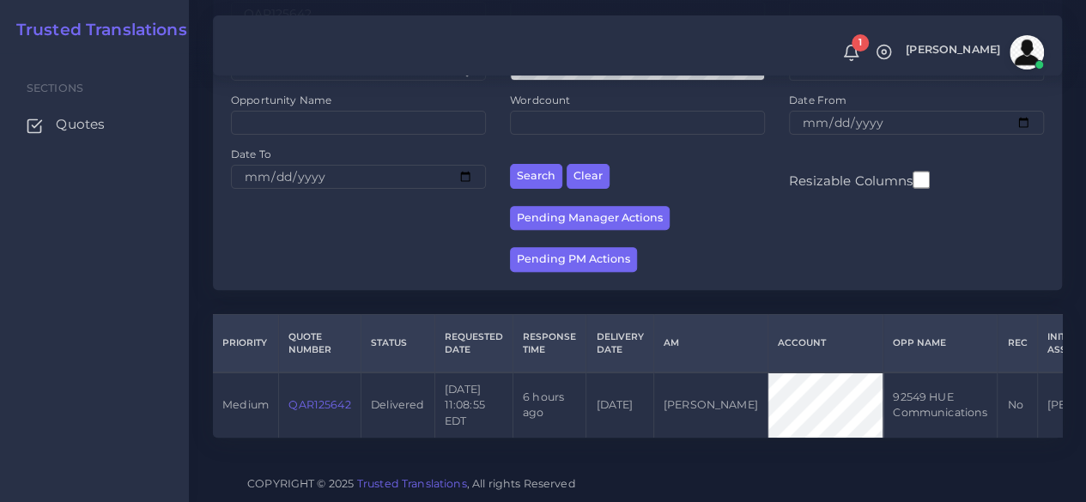
click at [314, 398] on link "QAR125642" at bounding box center [319, 404] width 62 height 13
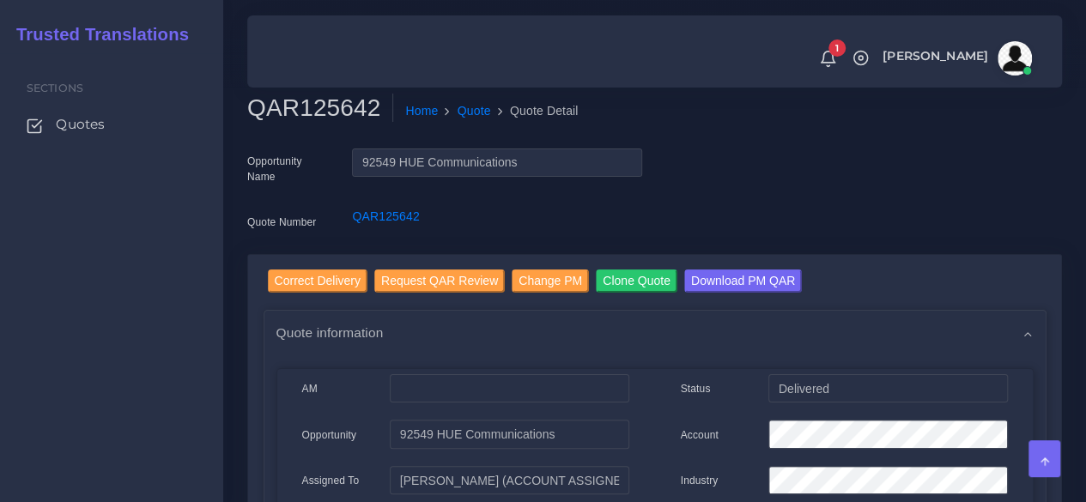
click at [207, 310] on div "Sections Quotes" at bounding box center [111, 277] width 223 height 449
click at [89, 135] on link "Quotes" at bounding box center [111, 124] width 197 height 36
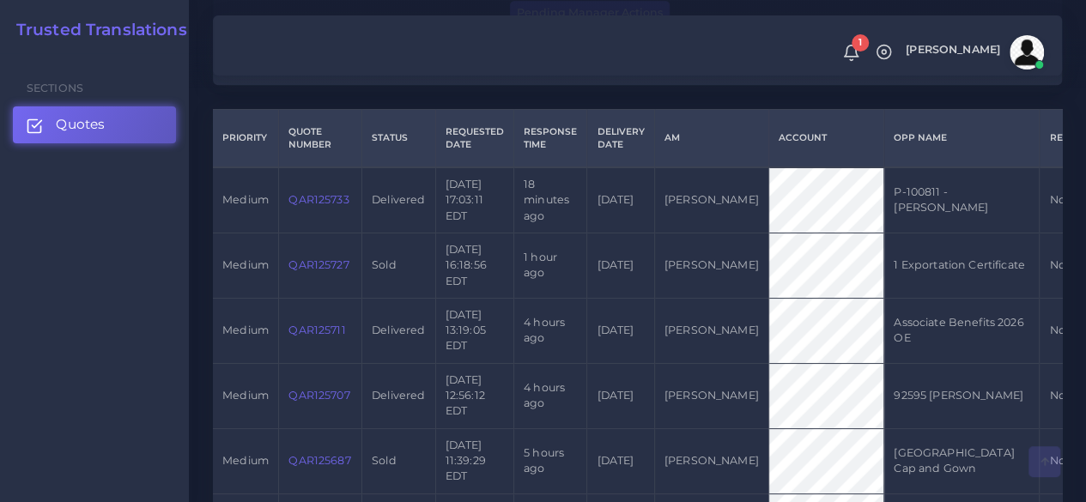
scroll to position [429, 0]
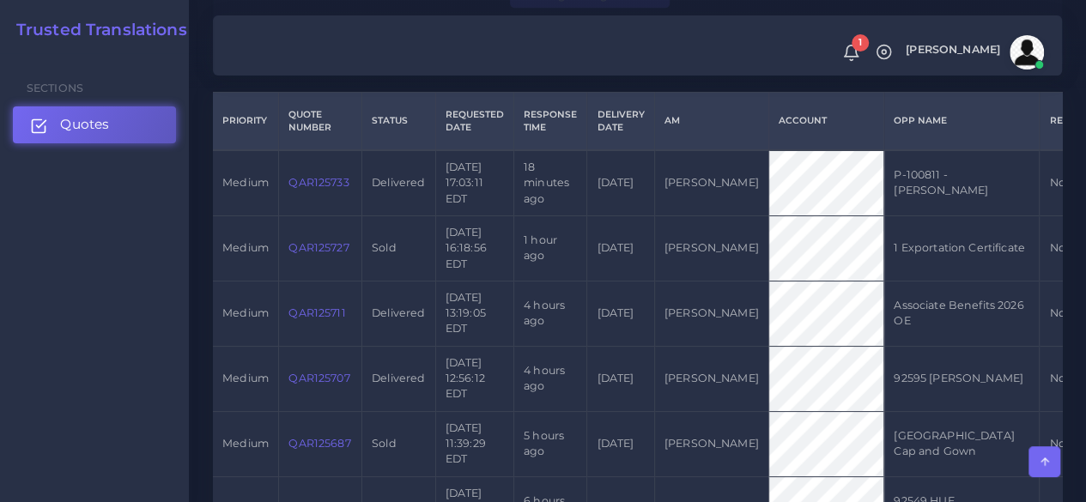
click at [130, 120] on link "Quotes" at bounding box center [94, 124] width 163 height 36
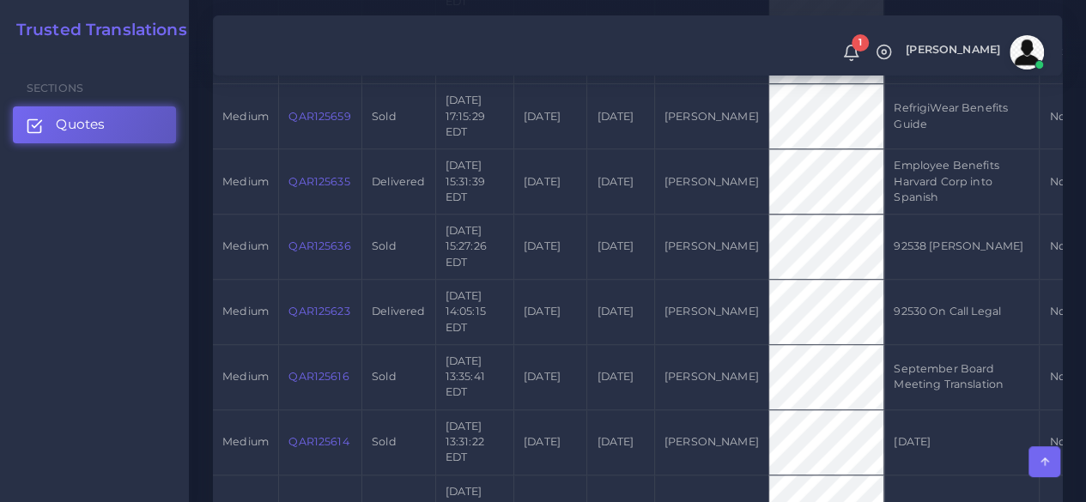
scroll to position [1116, 0]
